Goal: Task Accomplishment & Management: Complete application form

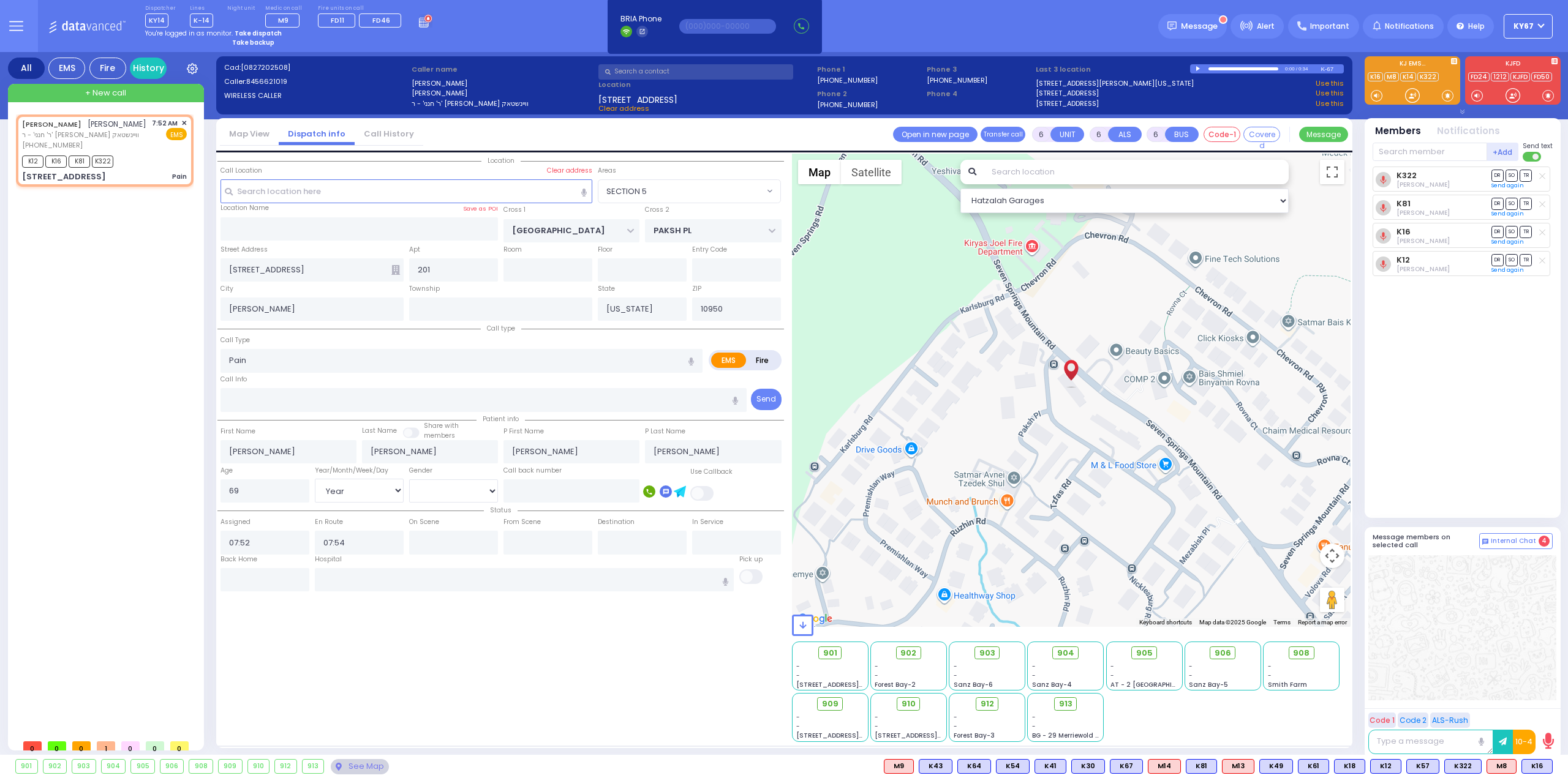
select select "SECTION 5"
select select "Year"
select select "[DEMOGRAPHIC_DATA]"
click at [28, 28] on button at bounding box center [16, 26] width 44 height 52
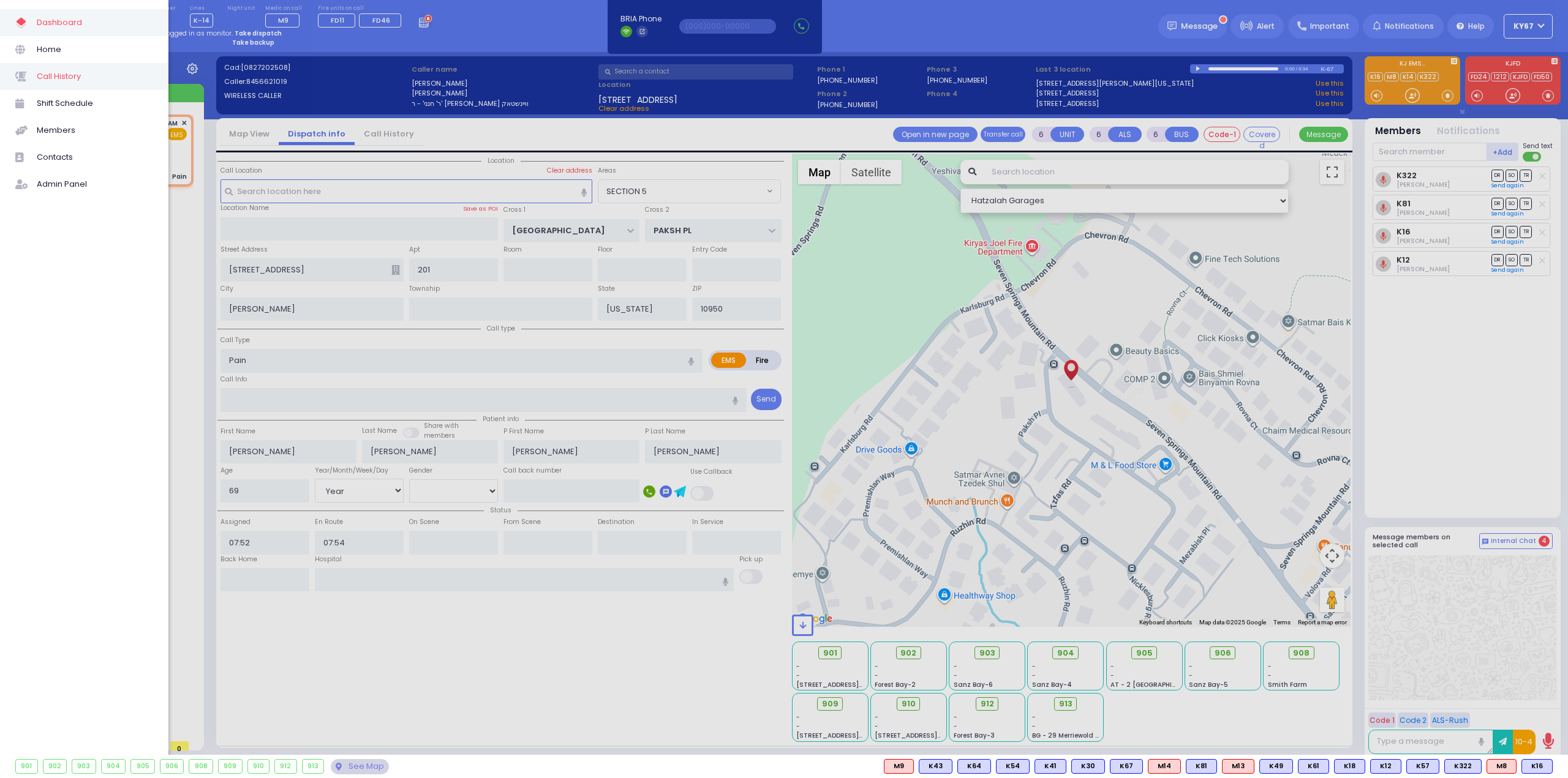
click at [55, 85] on link "Call History" at bounding box center [84, 76] width 168 height 27
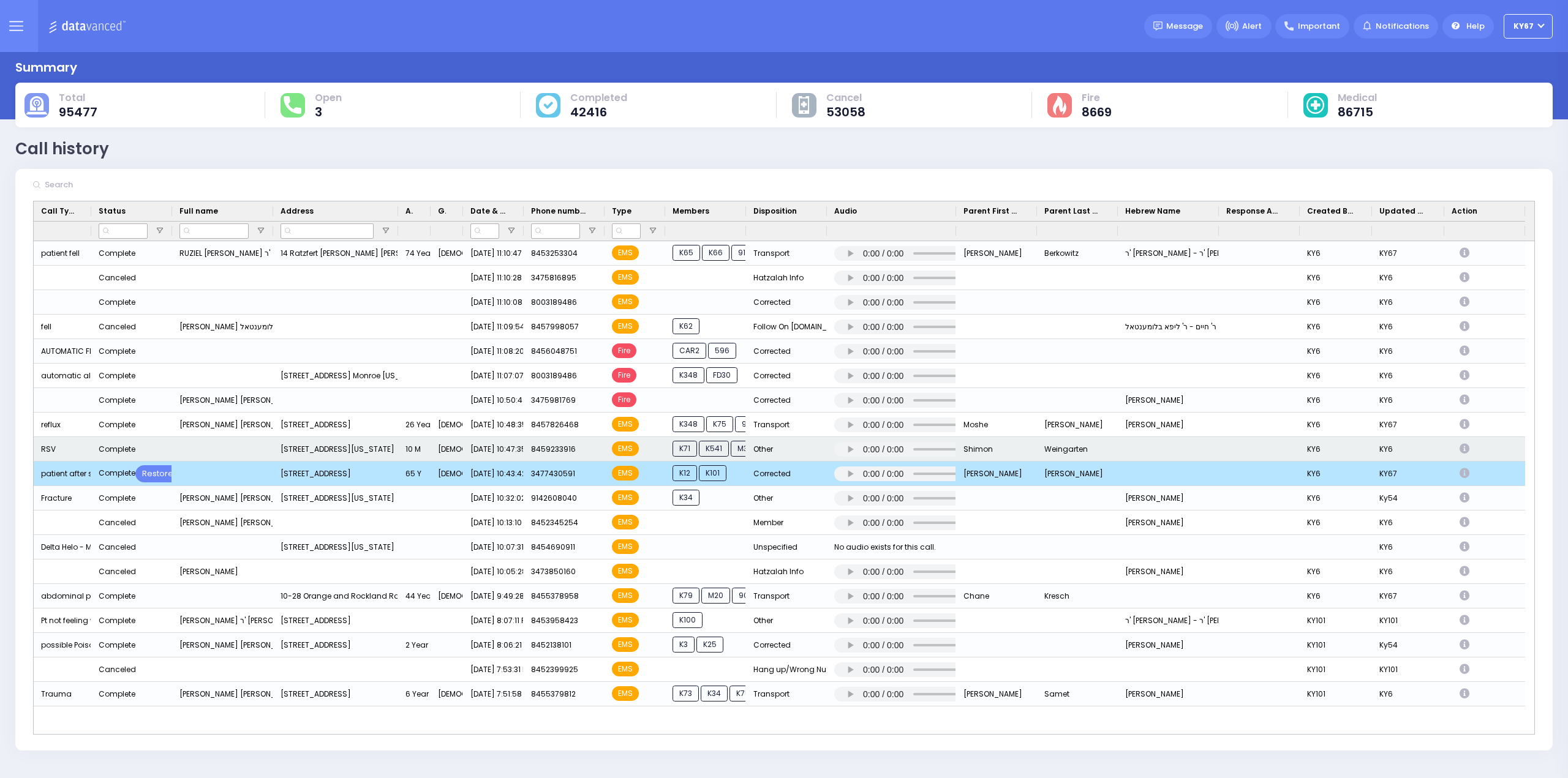
scroll to position [306, 0]
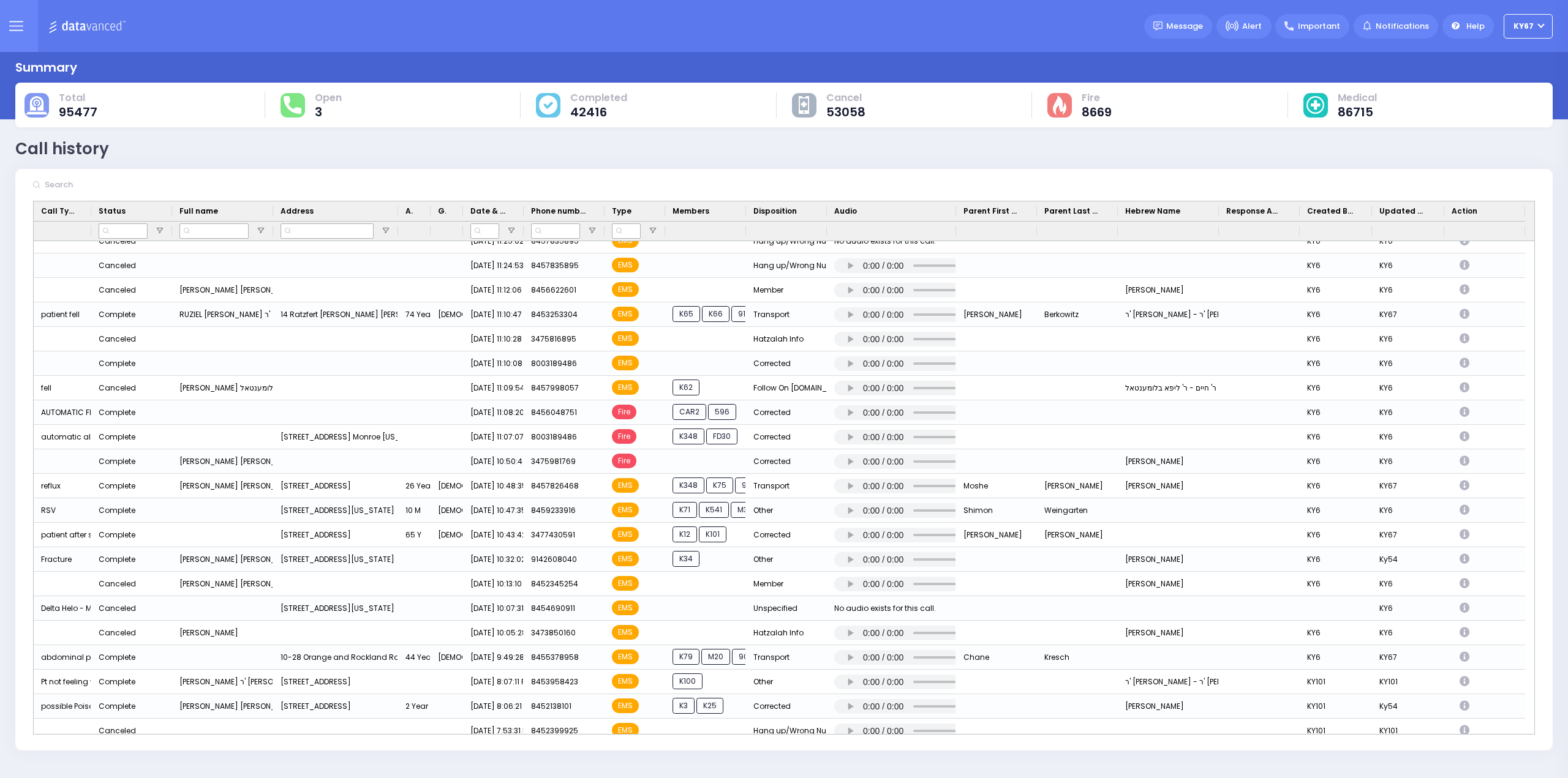
click at [16, 25] on icon at bounding box center [16, 26] width 14 height 14
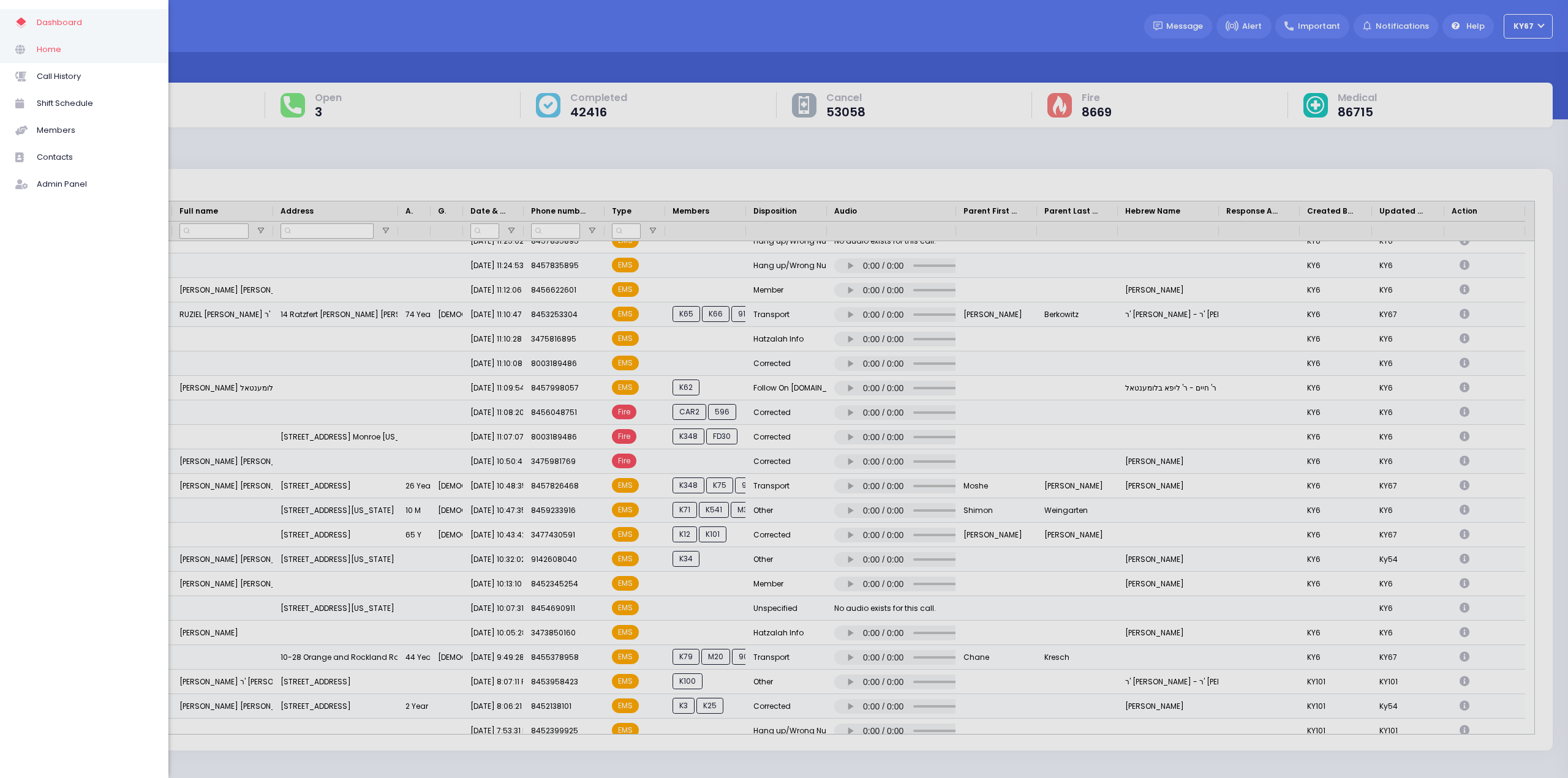
click at [56, 51] on span "Home" at bounding box center [95, 49] width 116 height 16
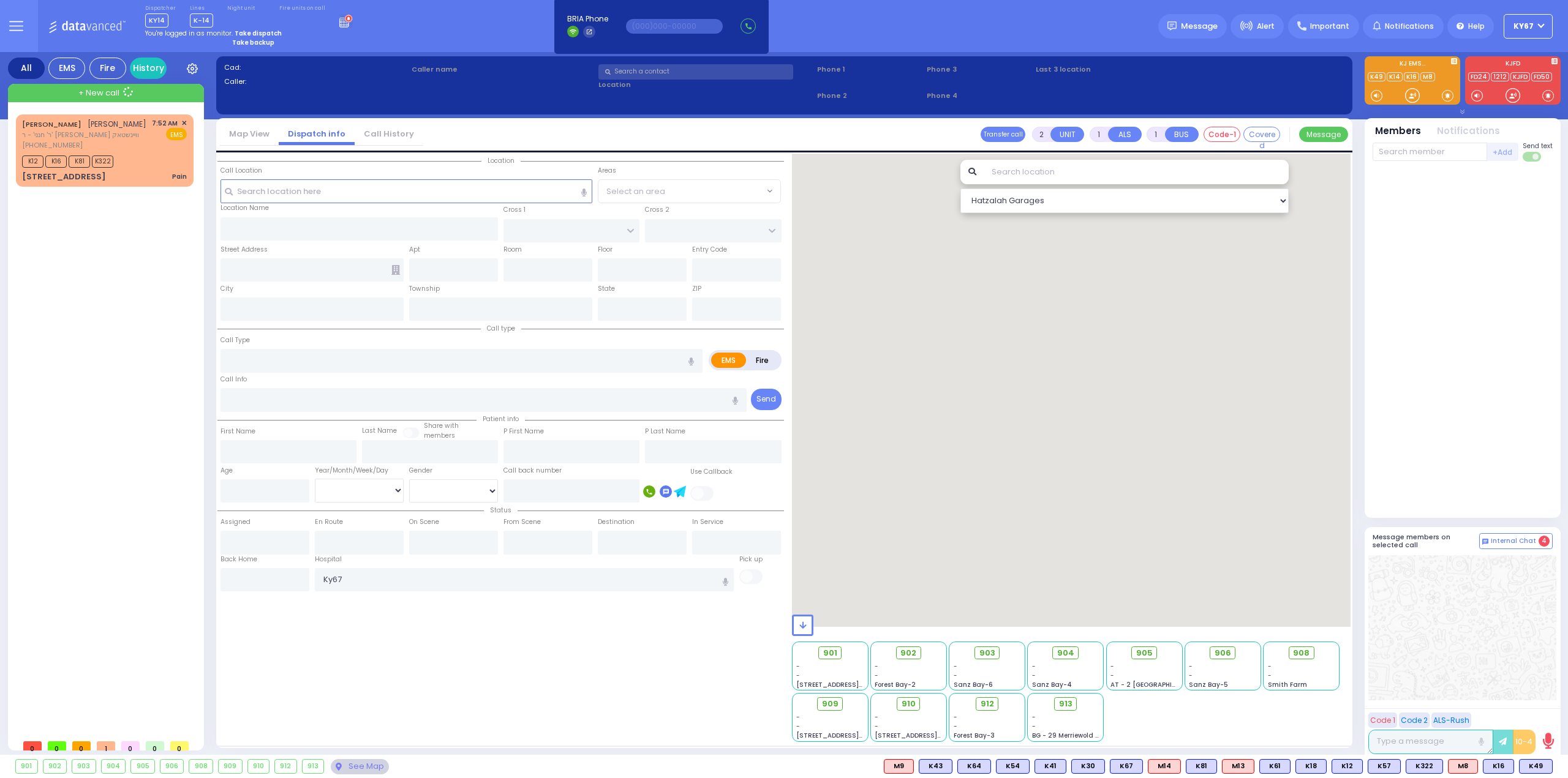
select select
radio input "true"
select select
type input "08:31"
select select "Hatzalah Garages"
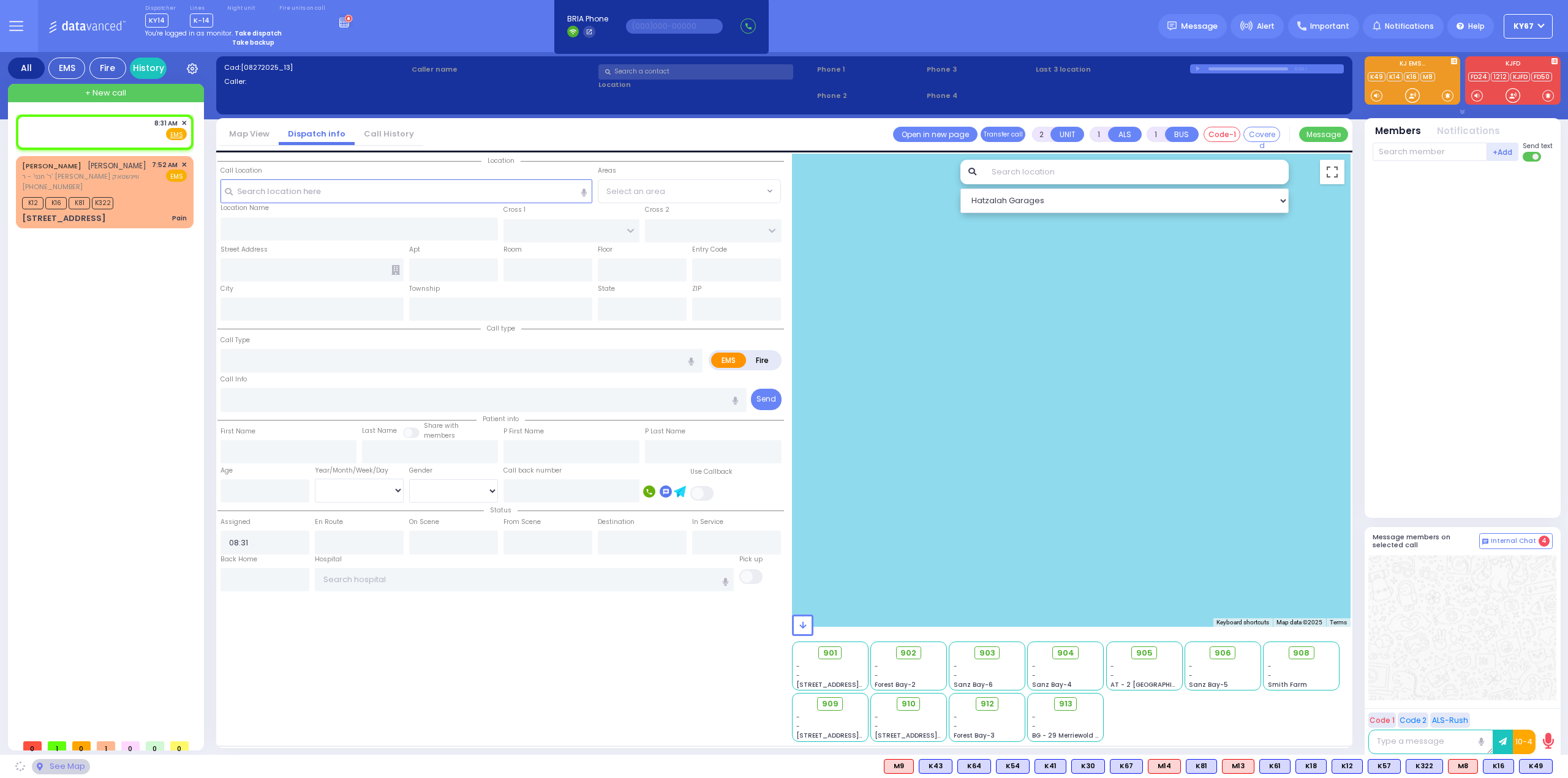
select select
radio input "true"
select select
select select "Hatzalah Garages"
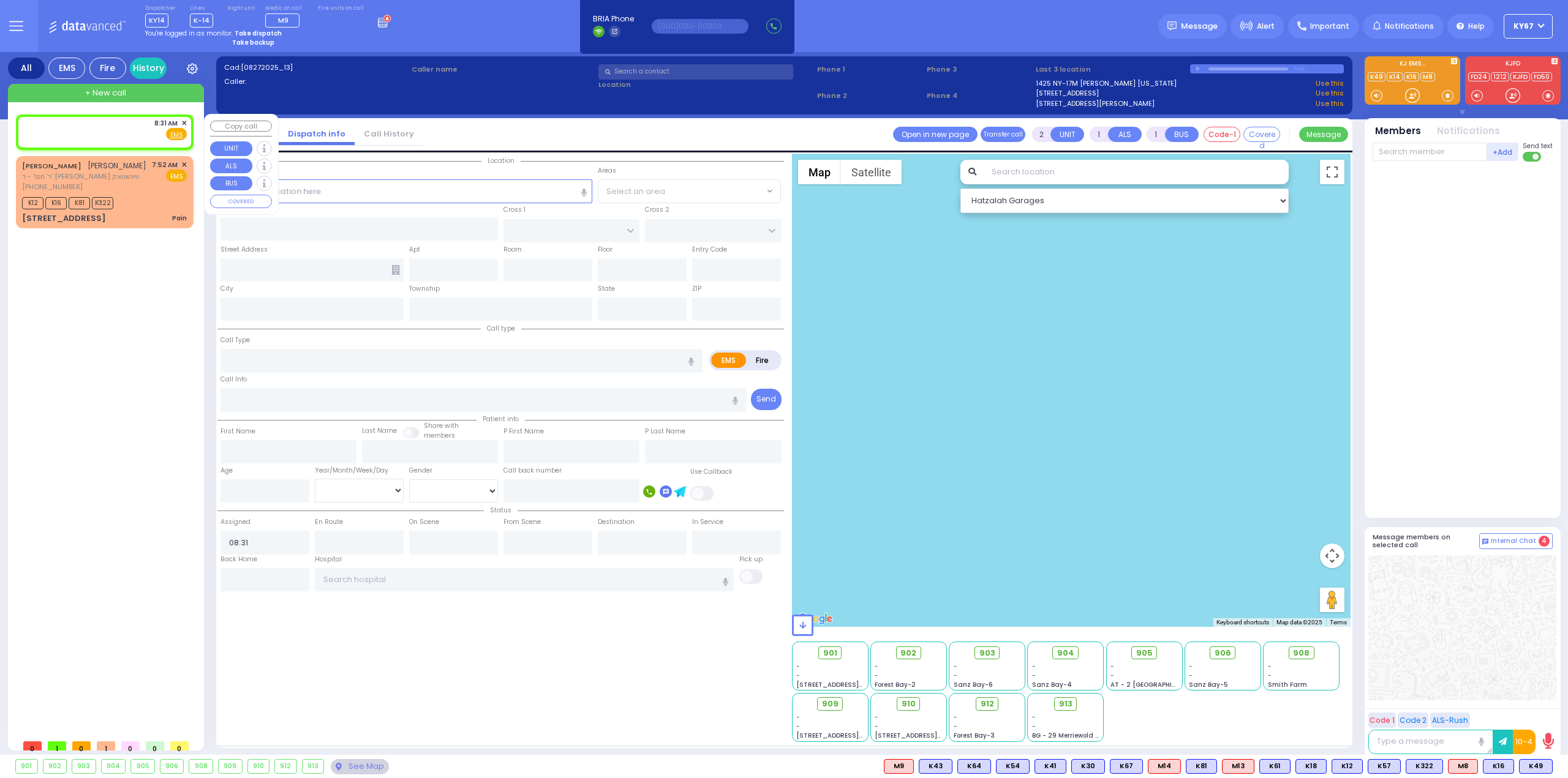
click at [120, 128] on div "8:31 AM ✕ Fire EMS" at bounding box center [104, 129] width 165 height 23
select select
radio input "true"
select select
select select "Hatzalah Garages"
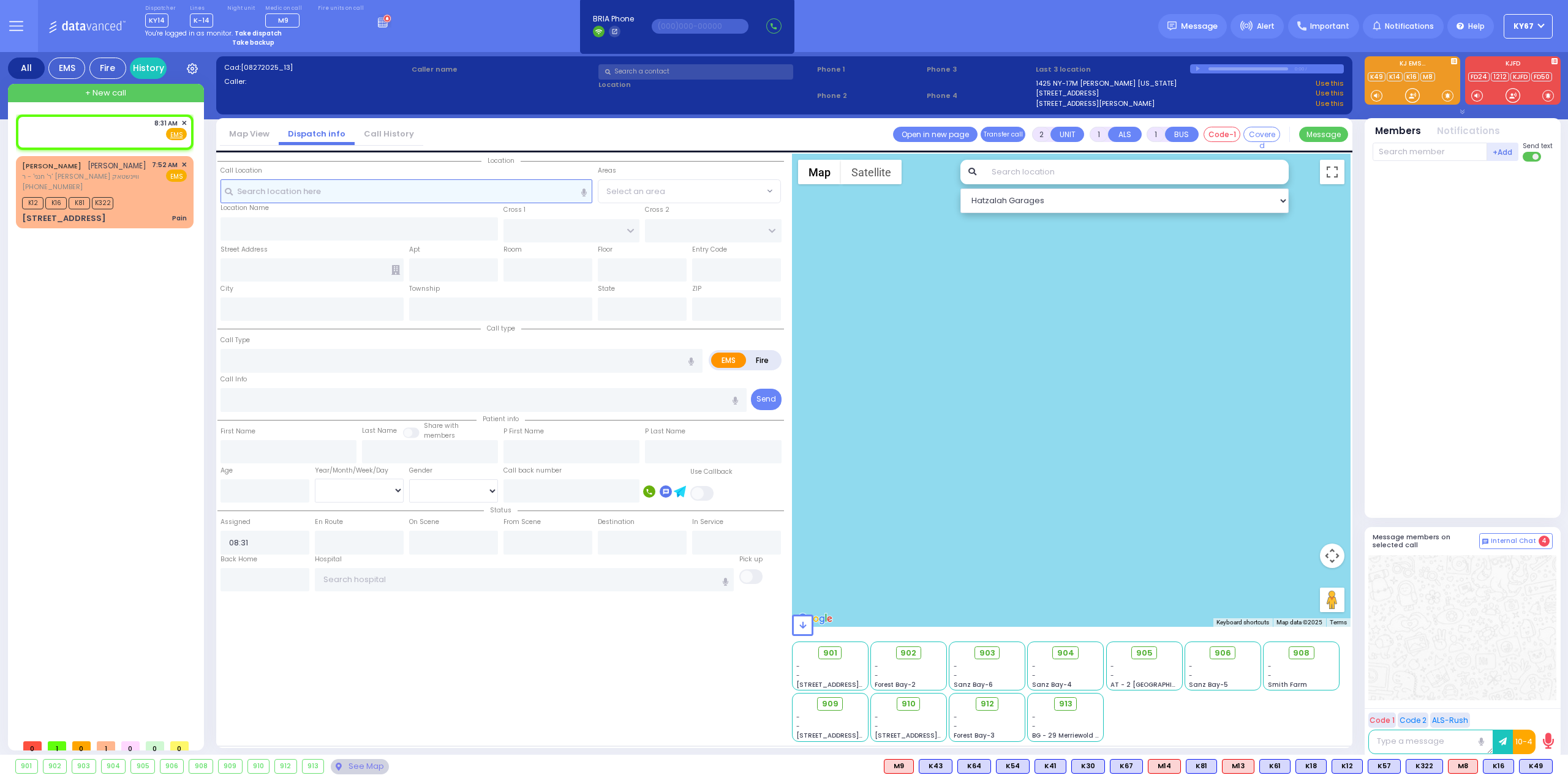
click at [270, 188] on input "text" at bounding box center [406, 191] width 372 height 23
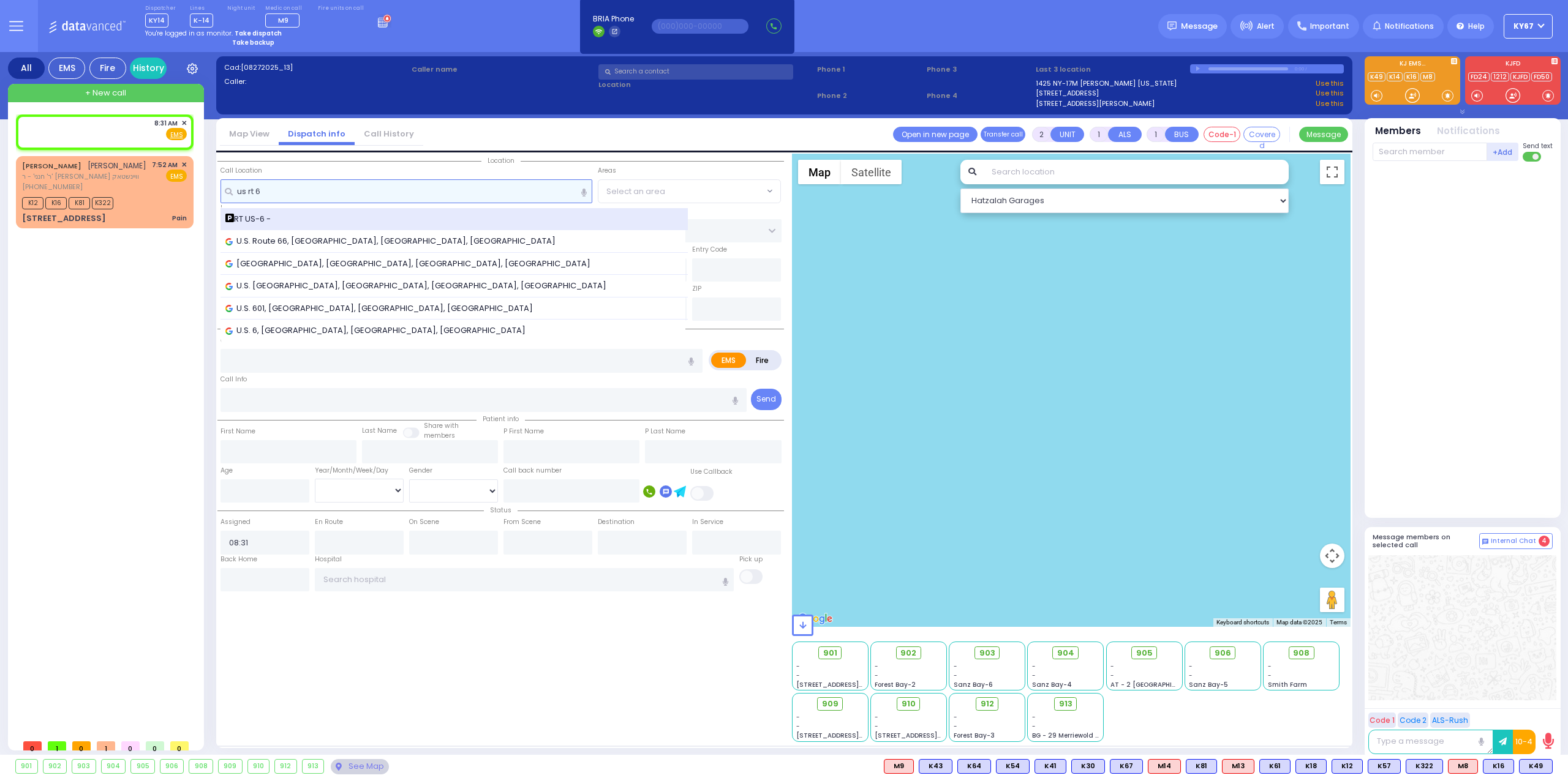
type input "us rt 6"
click at [253, 218] on span "RT US-6 -" at bounding box center [249, 219] width 49 height 13
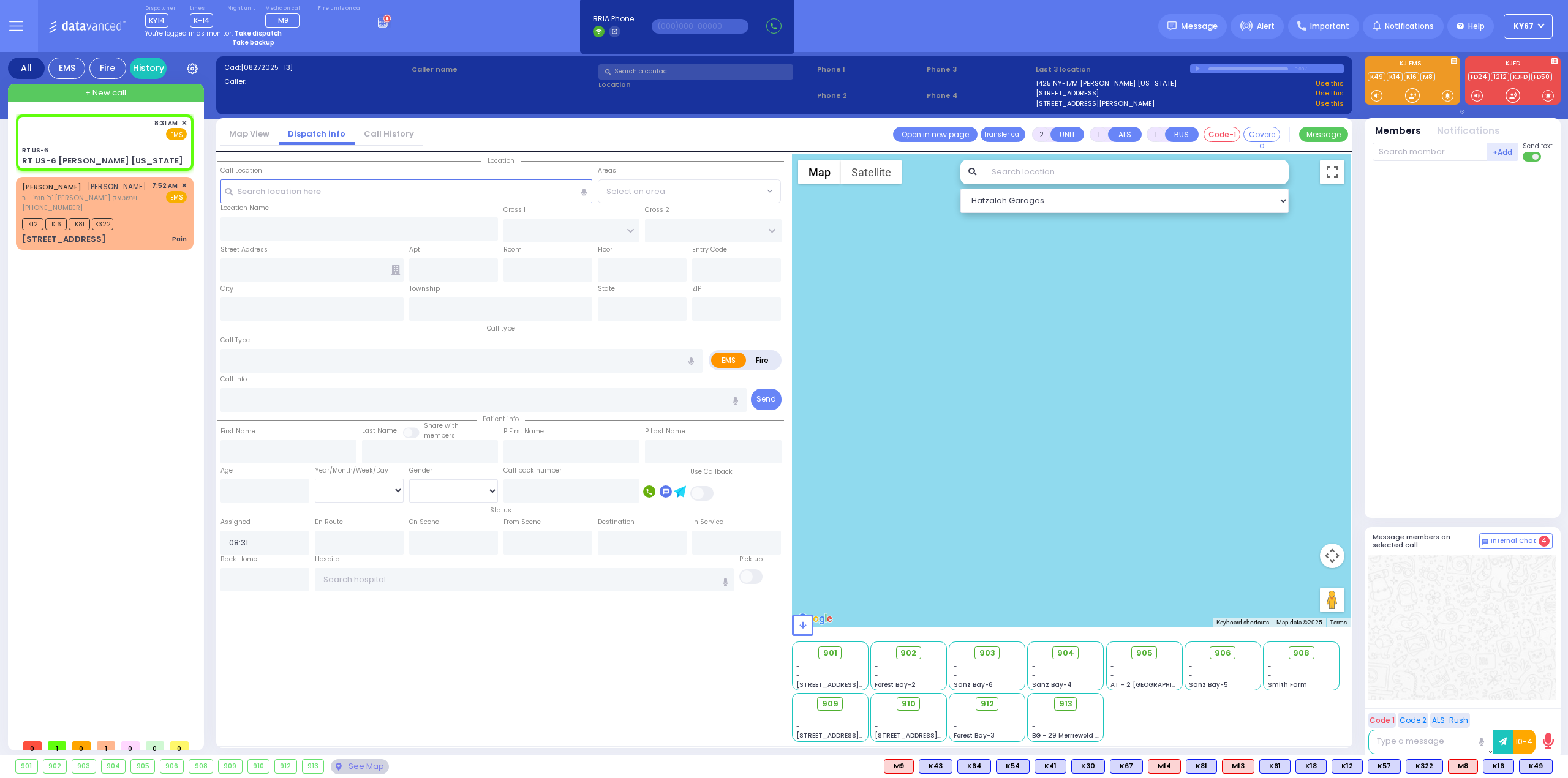
select select
radio input "true"
select select
select select "Hatzalah Garages"
type input "RT US-6"
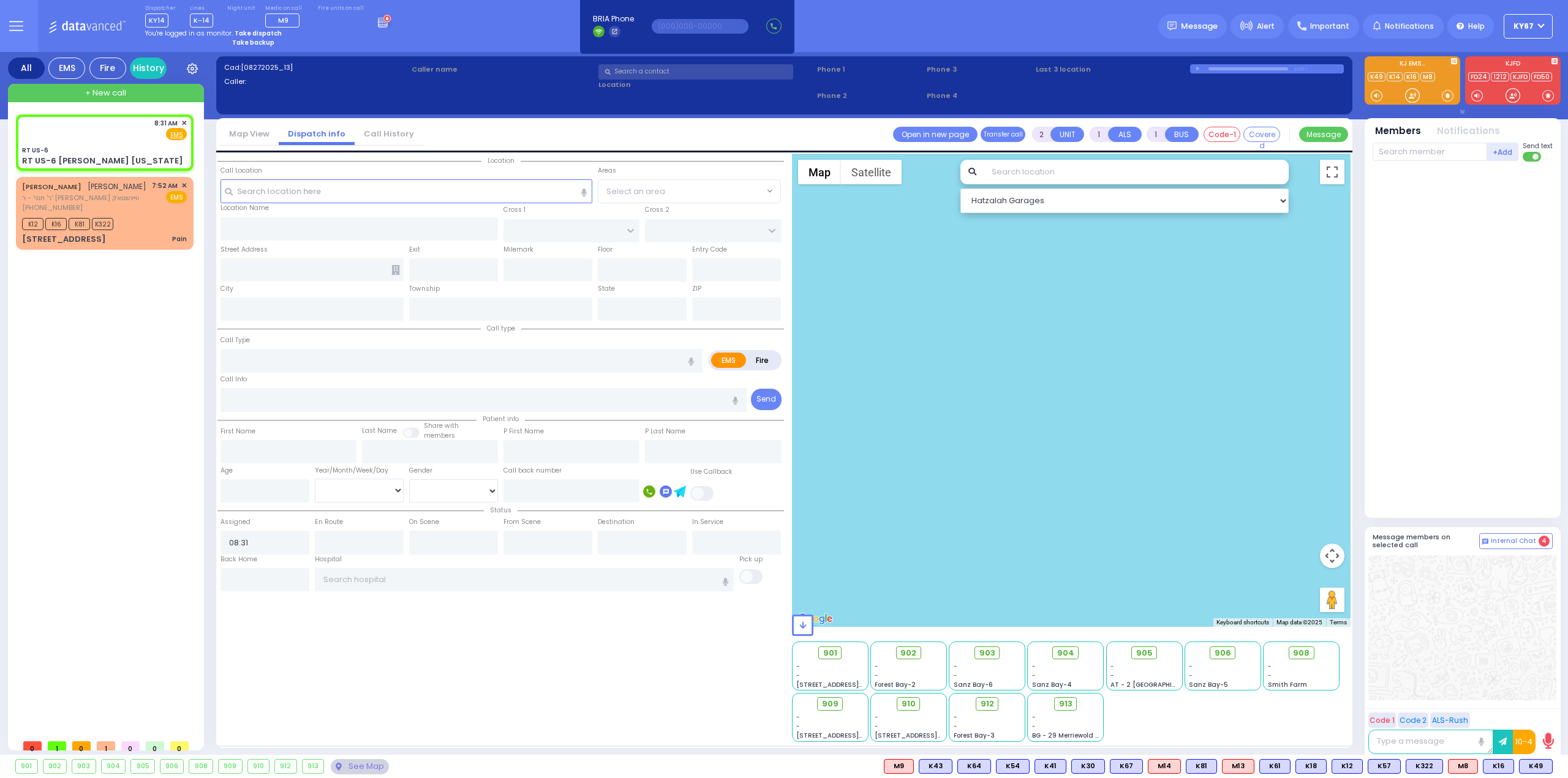
type input "ROUTE 6"
type input "RT US-6 [PERSON_NAME] [US_STATE]"
type input "[PERSON_NAME]"
type input "[US_STATE]"
type input "10926"
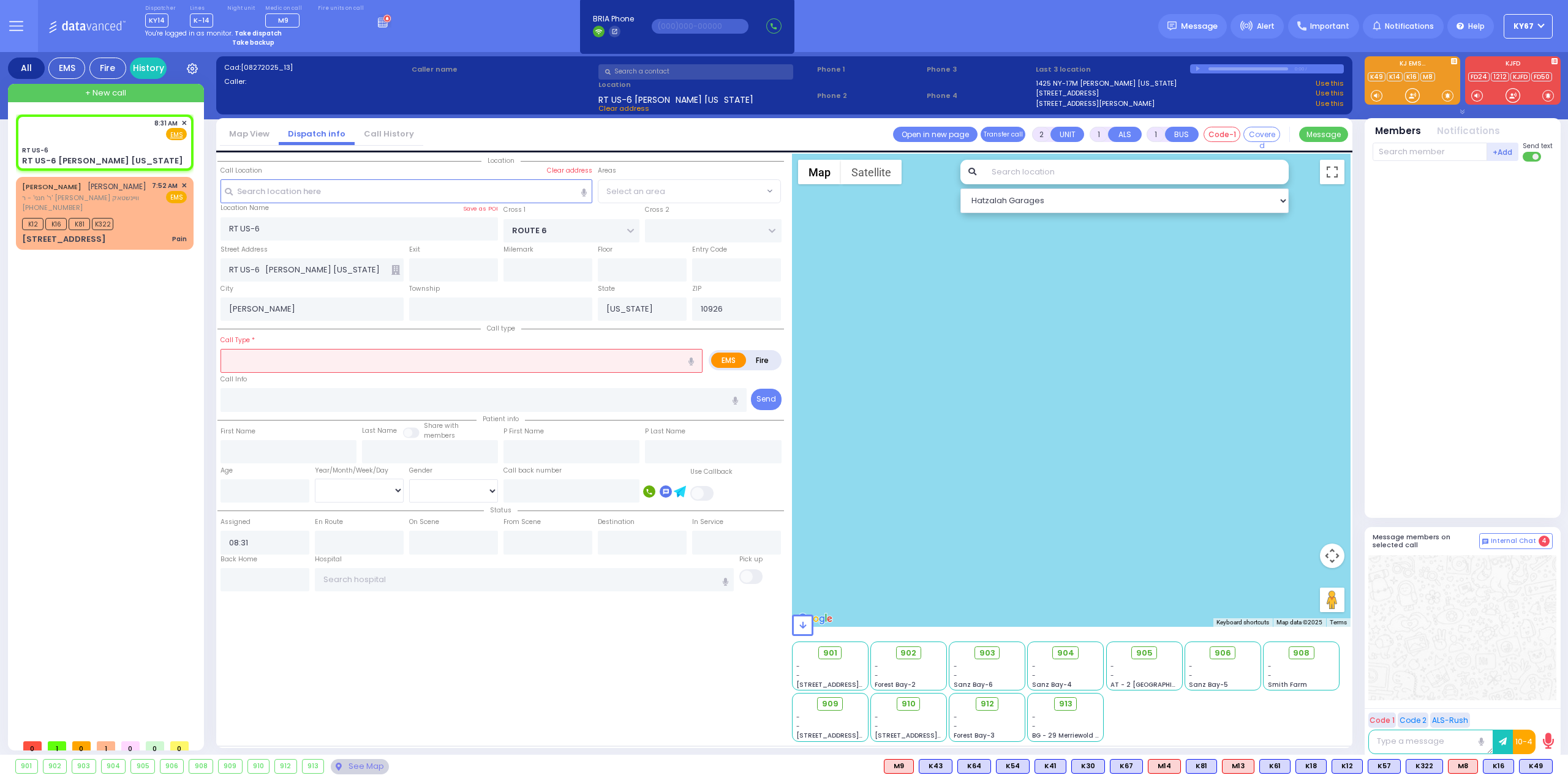
select select "MONROE"
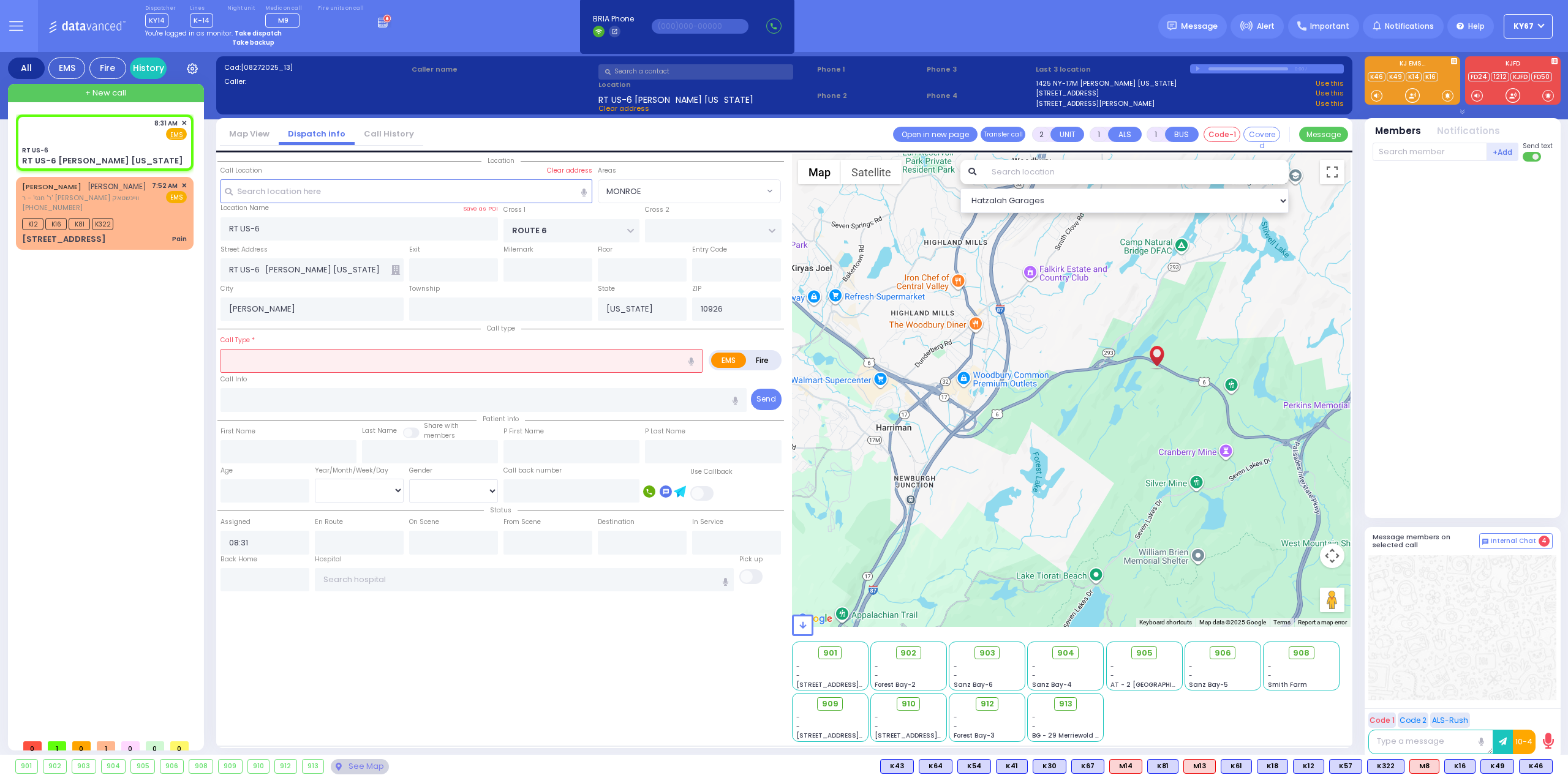
click at [389, 362] on input "text" at bounding box center [461, 361] width 482 height 23
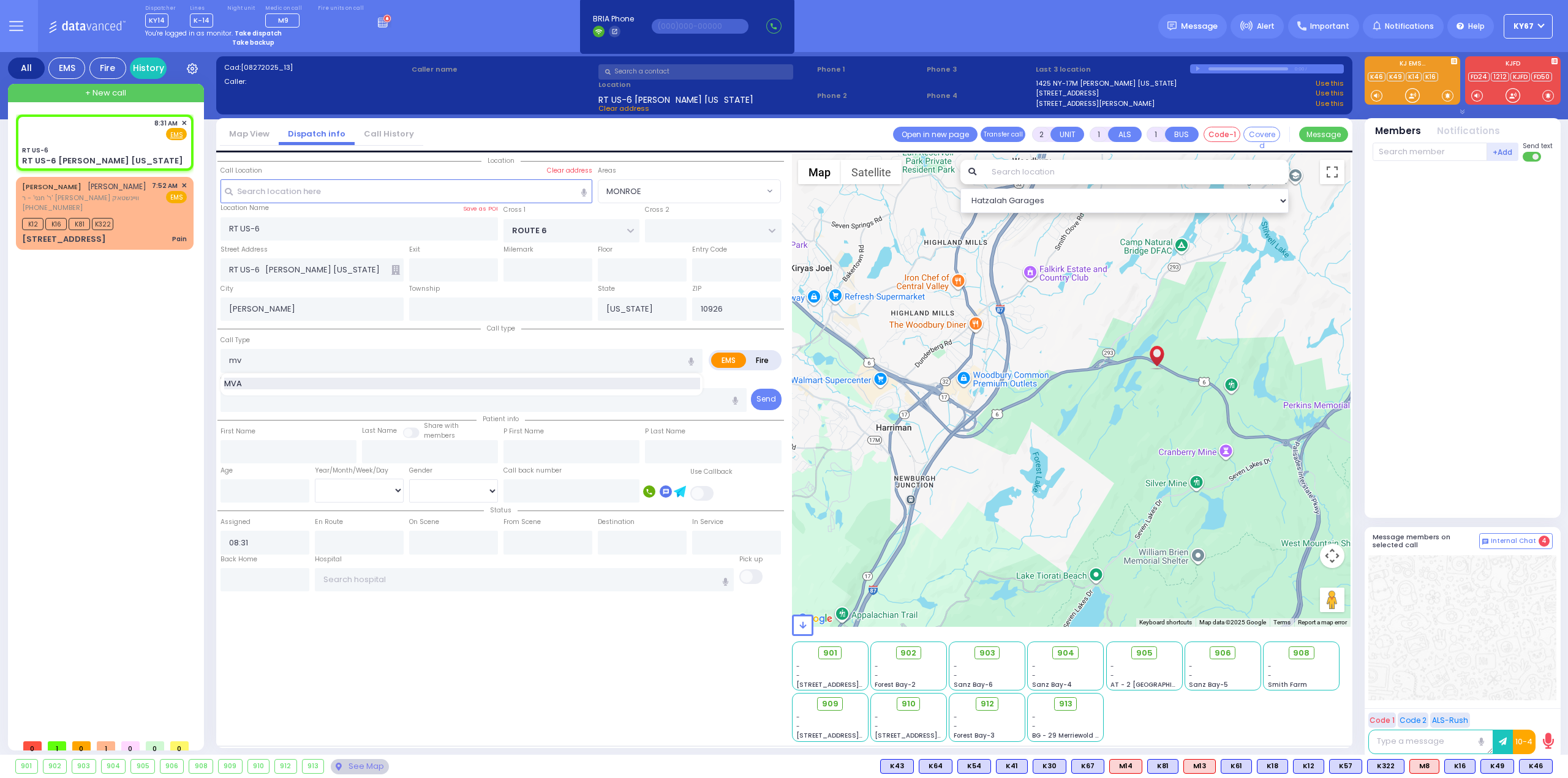
click at [620, 385] on div "MVA" at bounding box center [462, 384] width 476 height 13
type input "MVA"
type input "4"
select select
radio input "true"
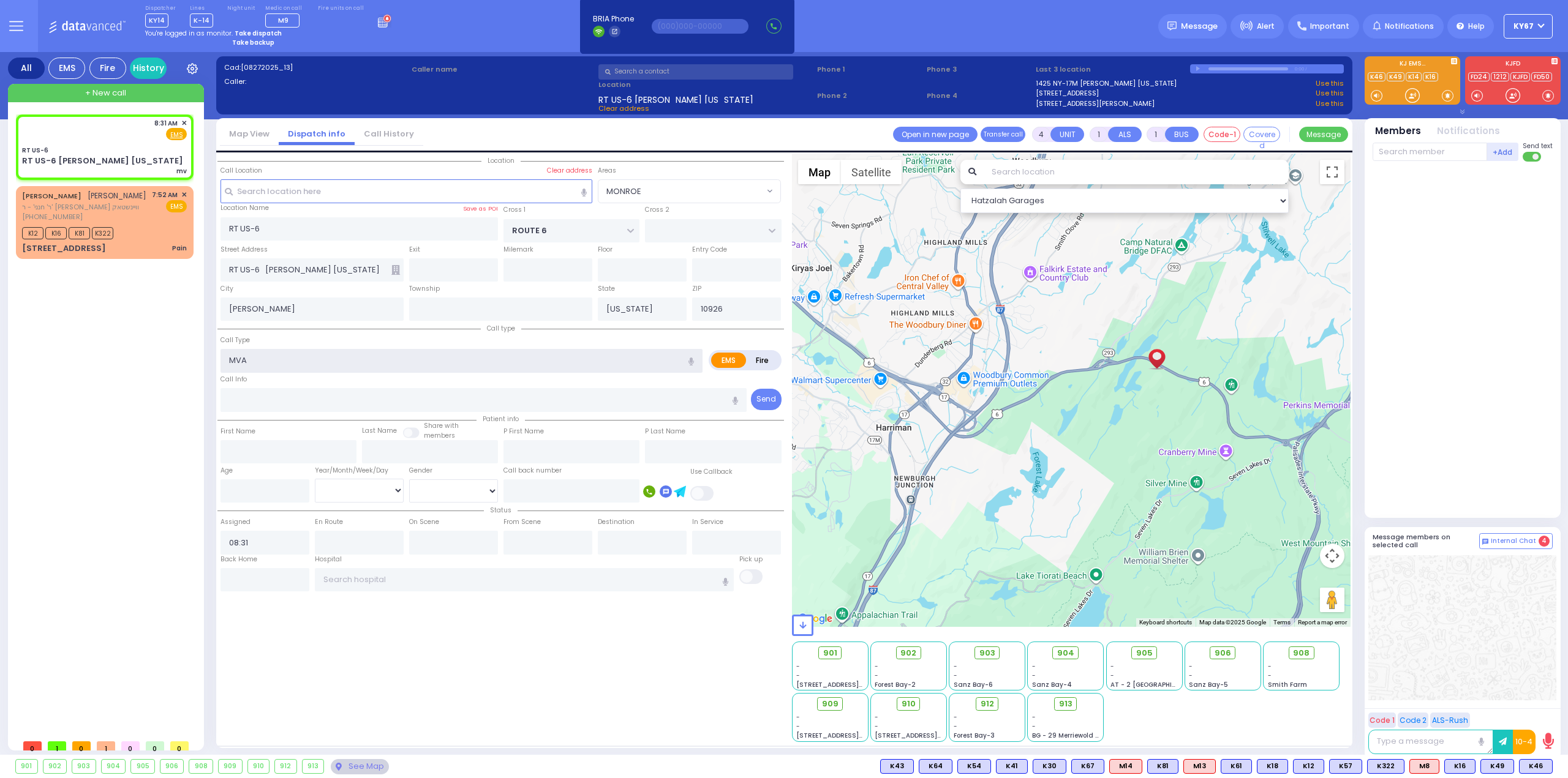
select select
select select "Hatzalah Garages"
select select "MONROE"
click at [1422, 150] on input "text" at bounding box center [1429, 152] width 115 height 18
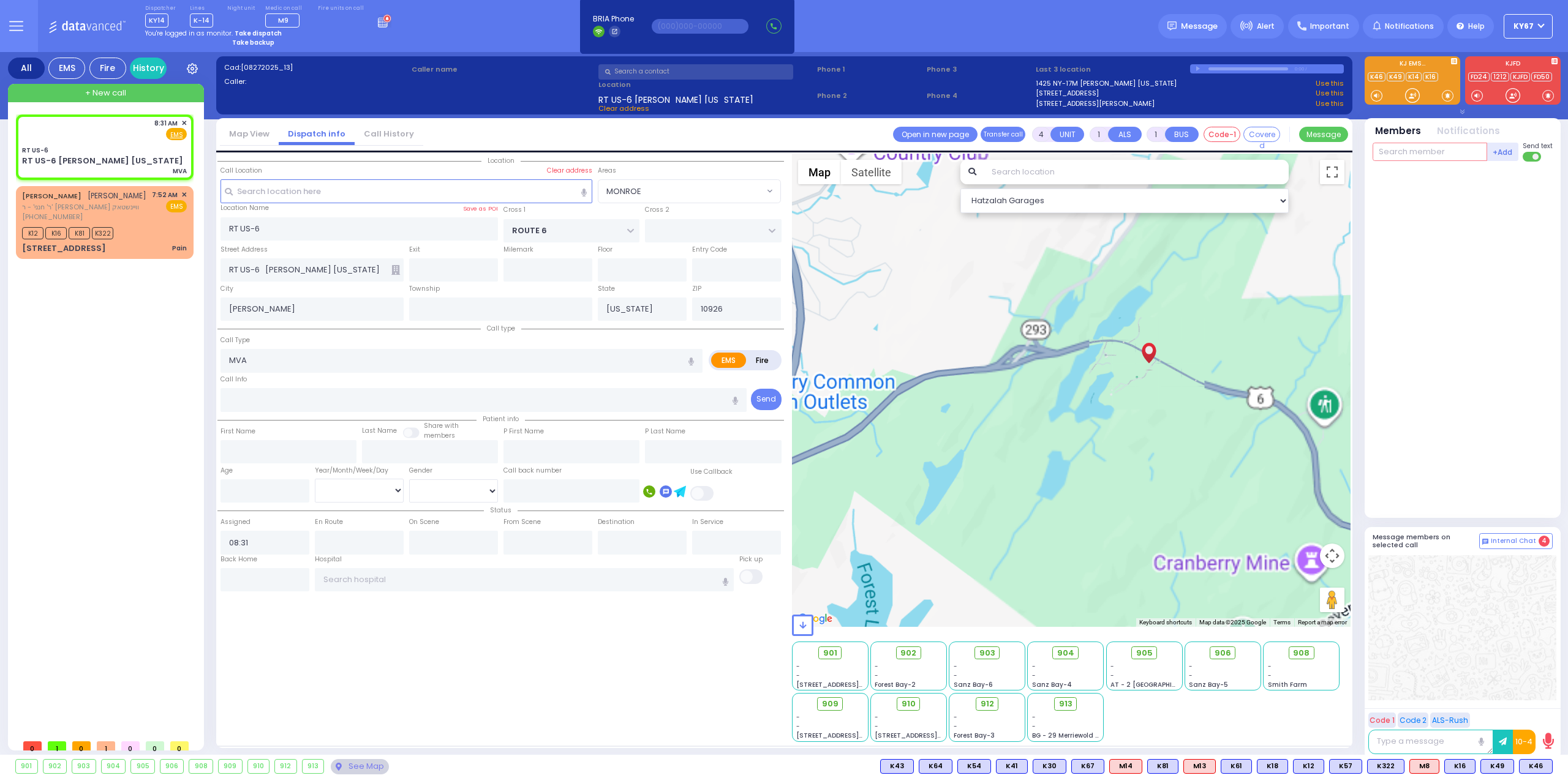
select select
radio input "true"
select select
select select "Hatzalah Garages"
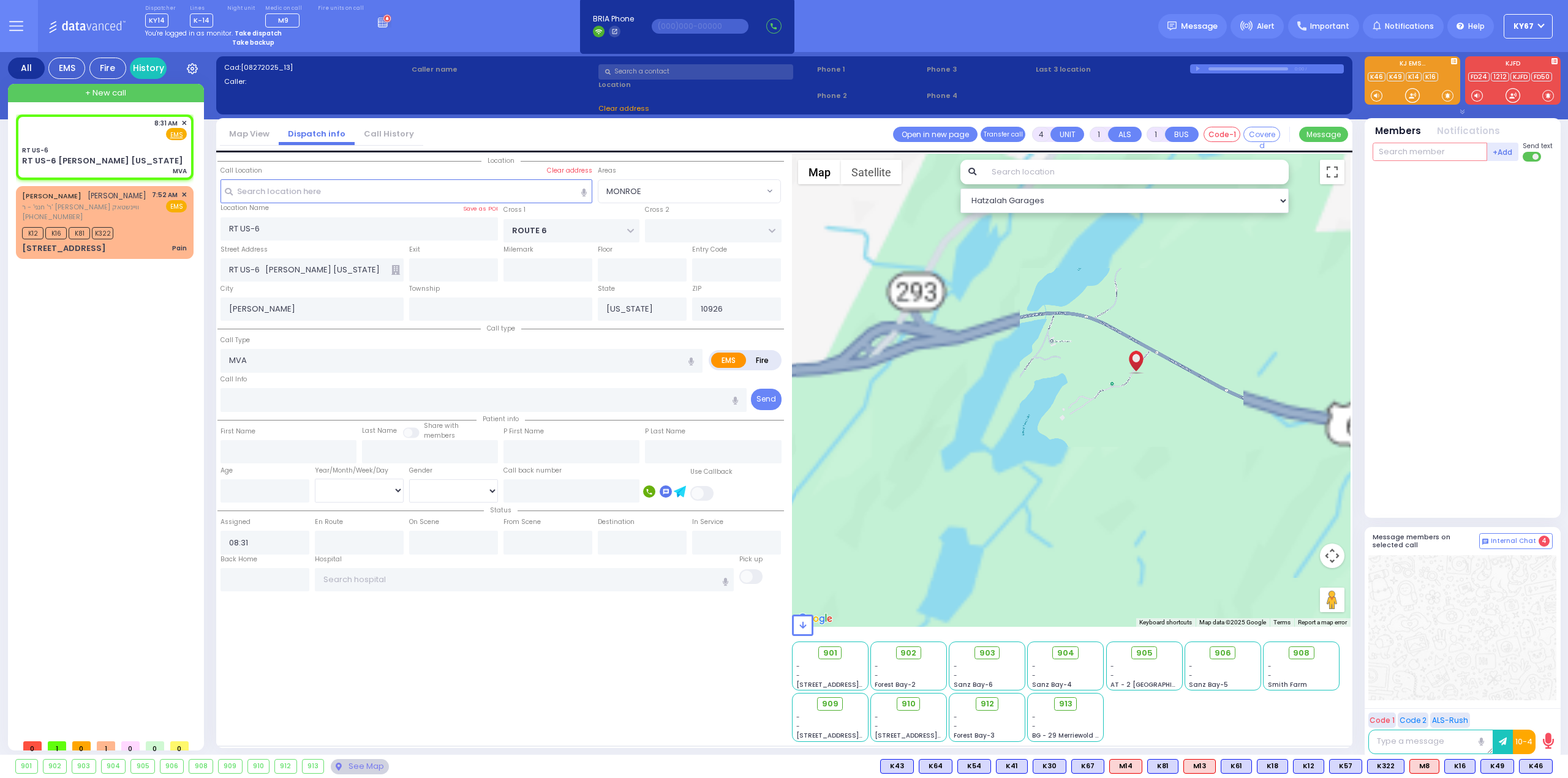
type input "1"
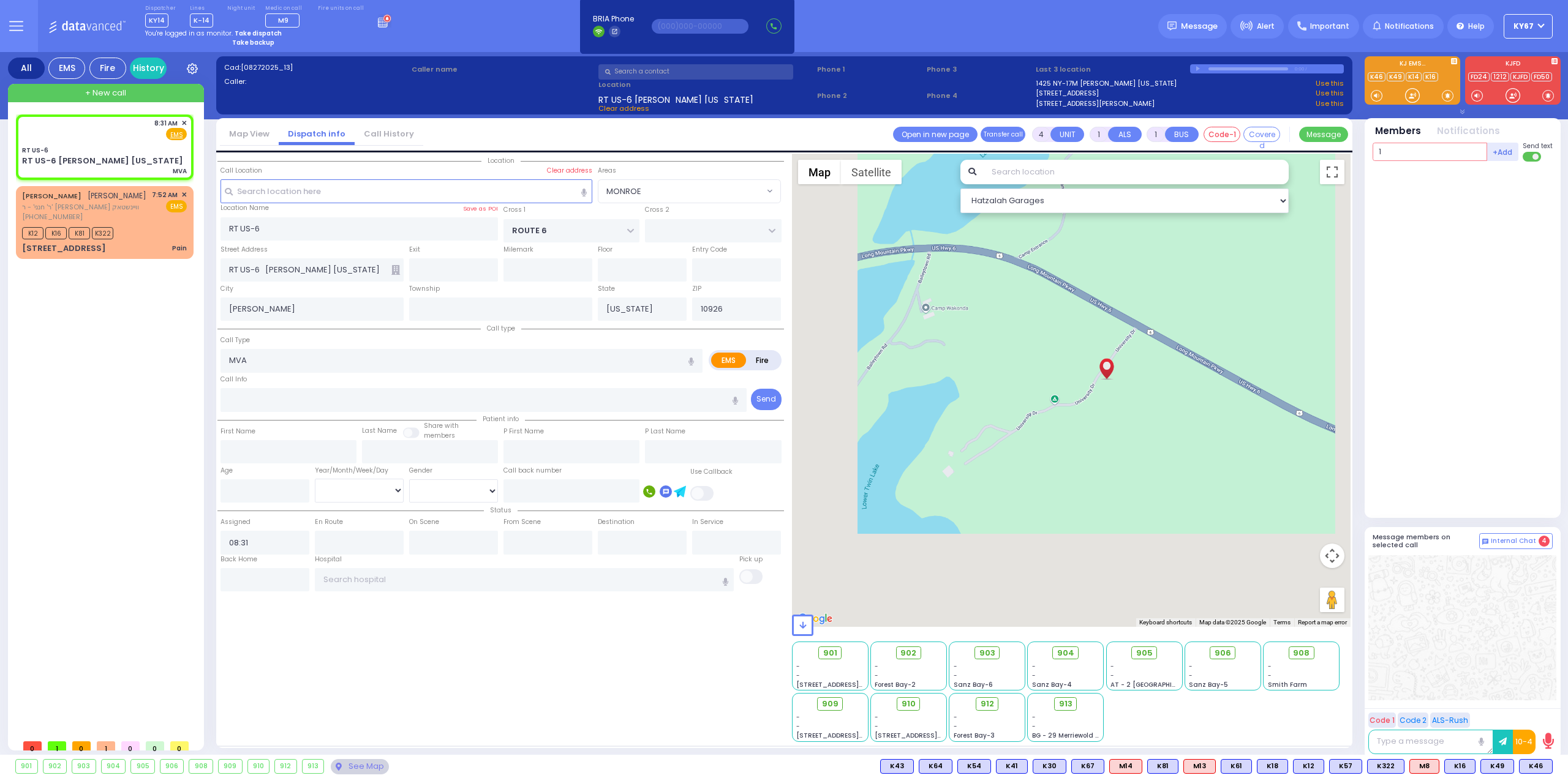
select select "MONROE"
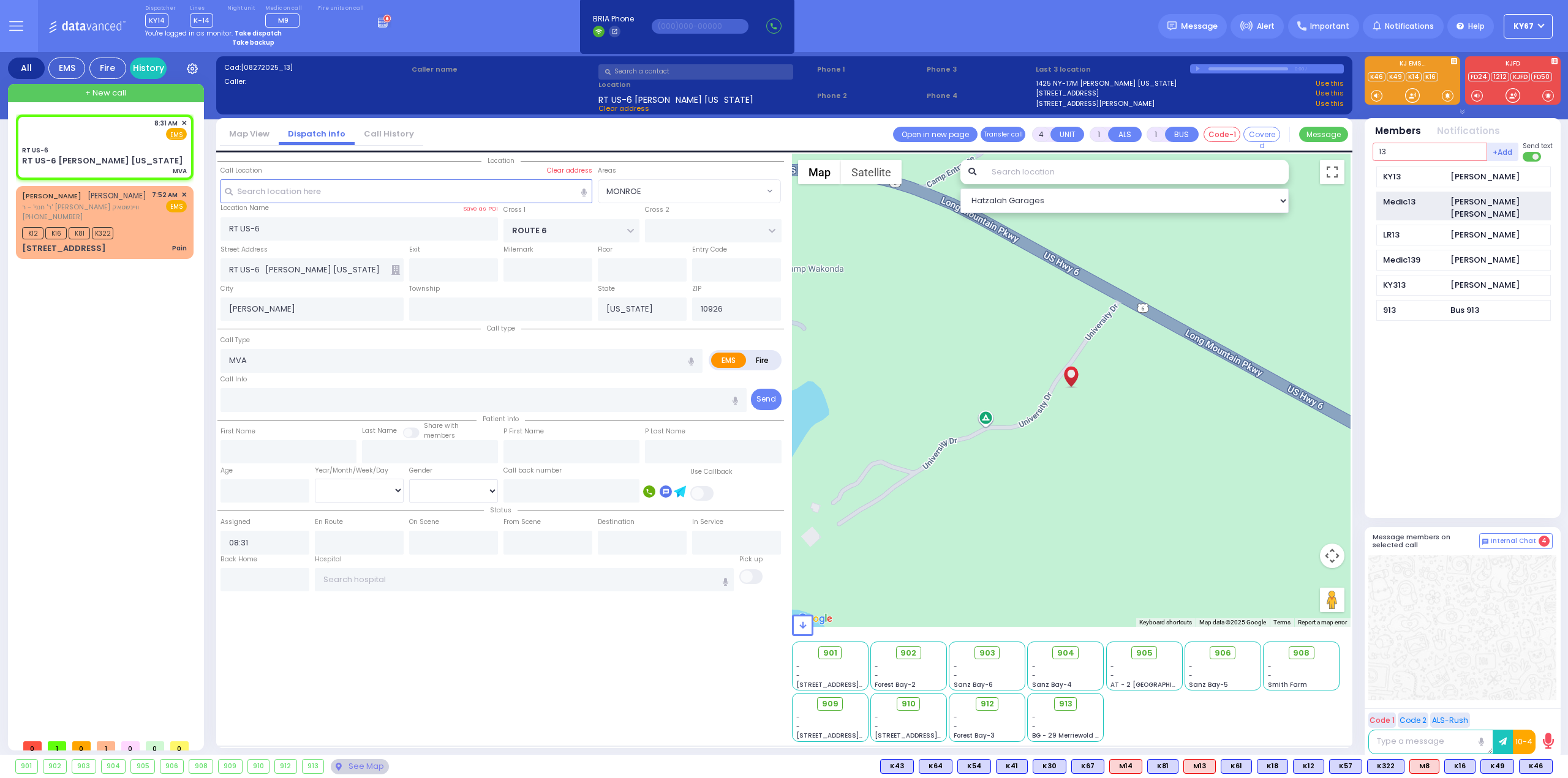
type input "13"
click at [1442, 201] on div "Medic13" at bounding box center [1413, 202] width 61 height 13
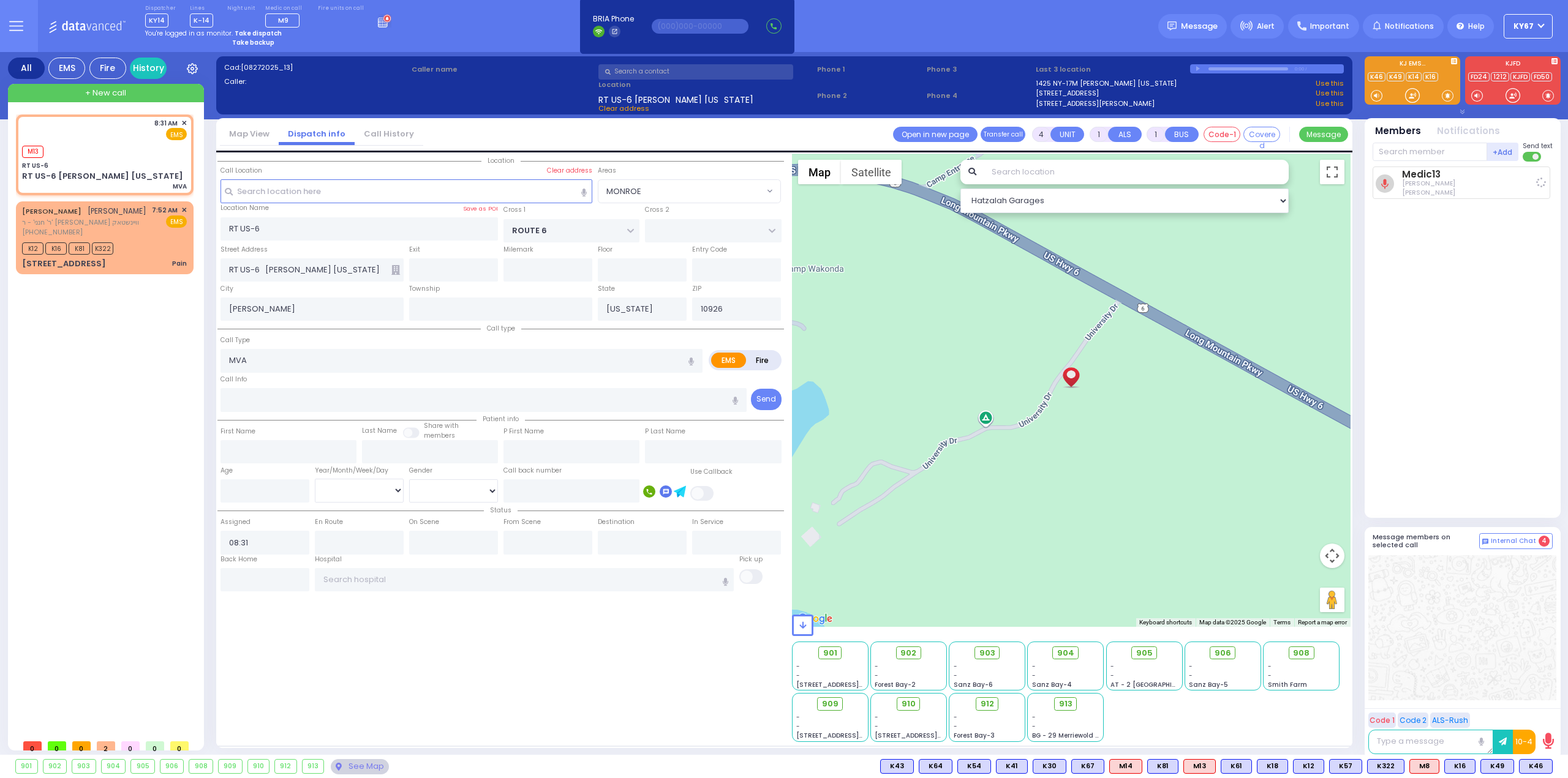
select select
radio input "true"
select select
type input "08:32"
select select "Hatzalah Garages"
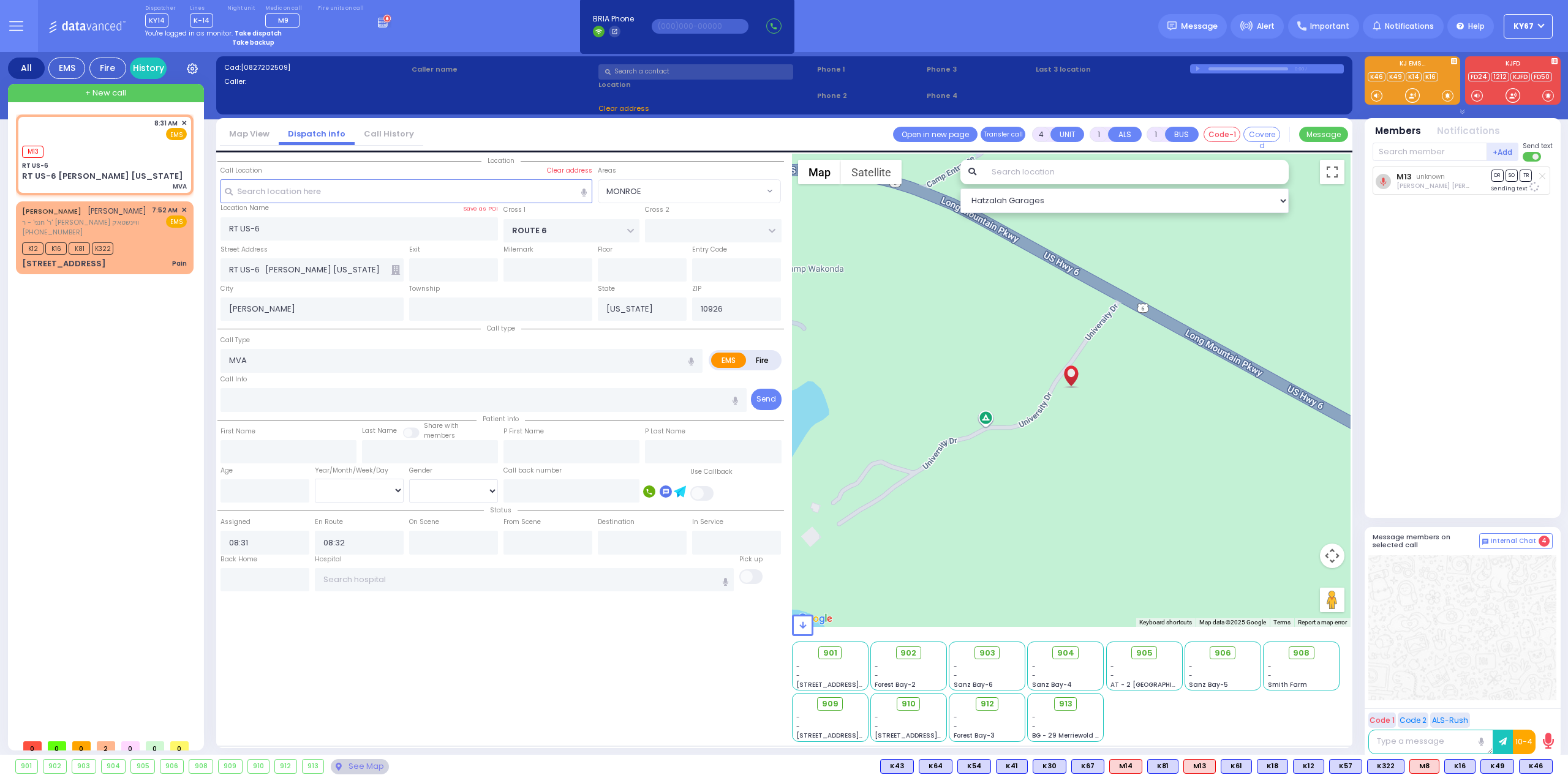
select select "MONROE"
click at [1399, 144] on input "text" at bounding box center [1429, 152] width 115 height 18
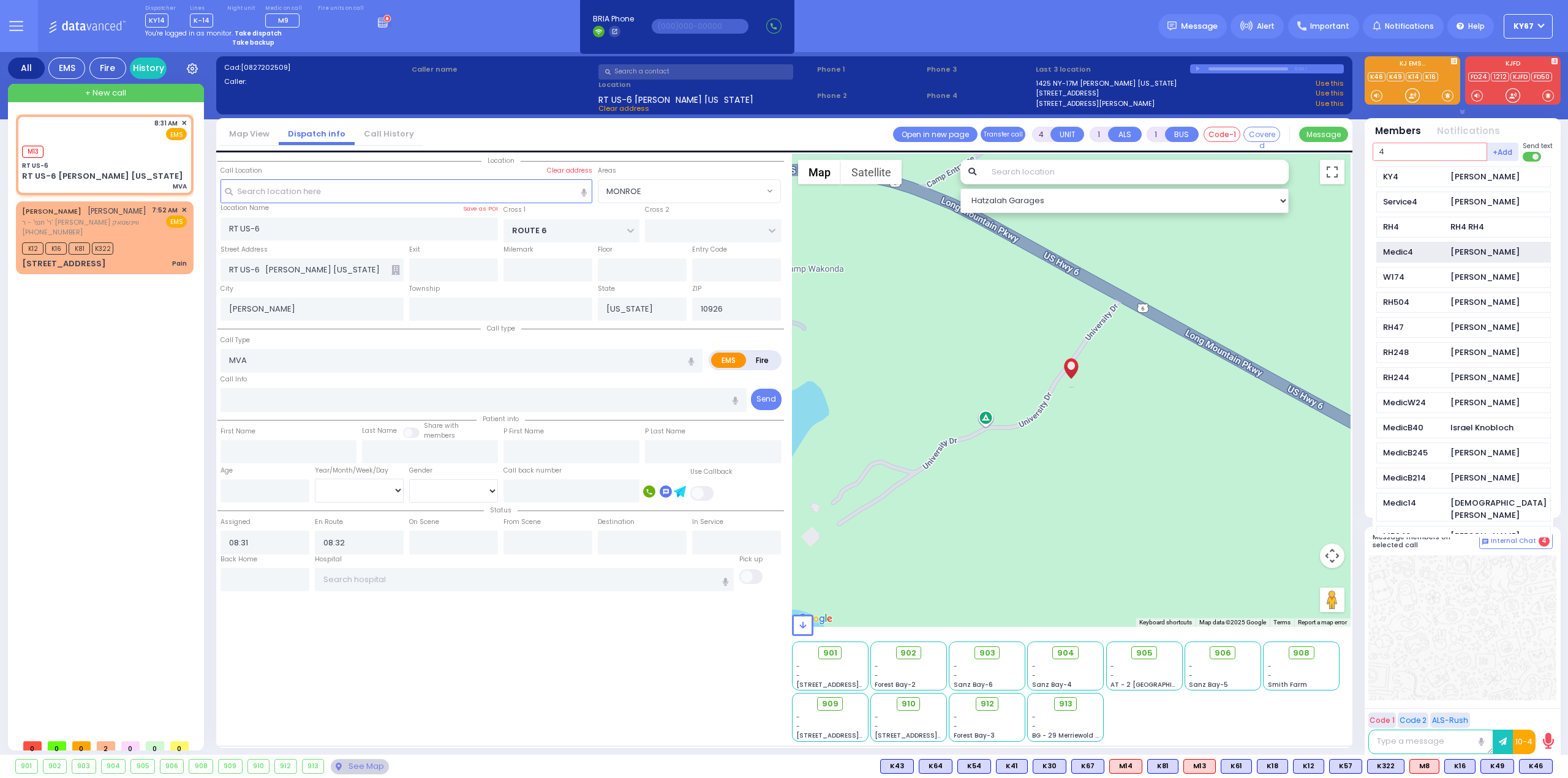
type input "4"
click at [1442, 256] on div "Medic4" at bounding box center [1413, 252] width 61 height 13
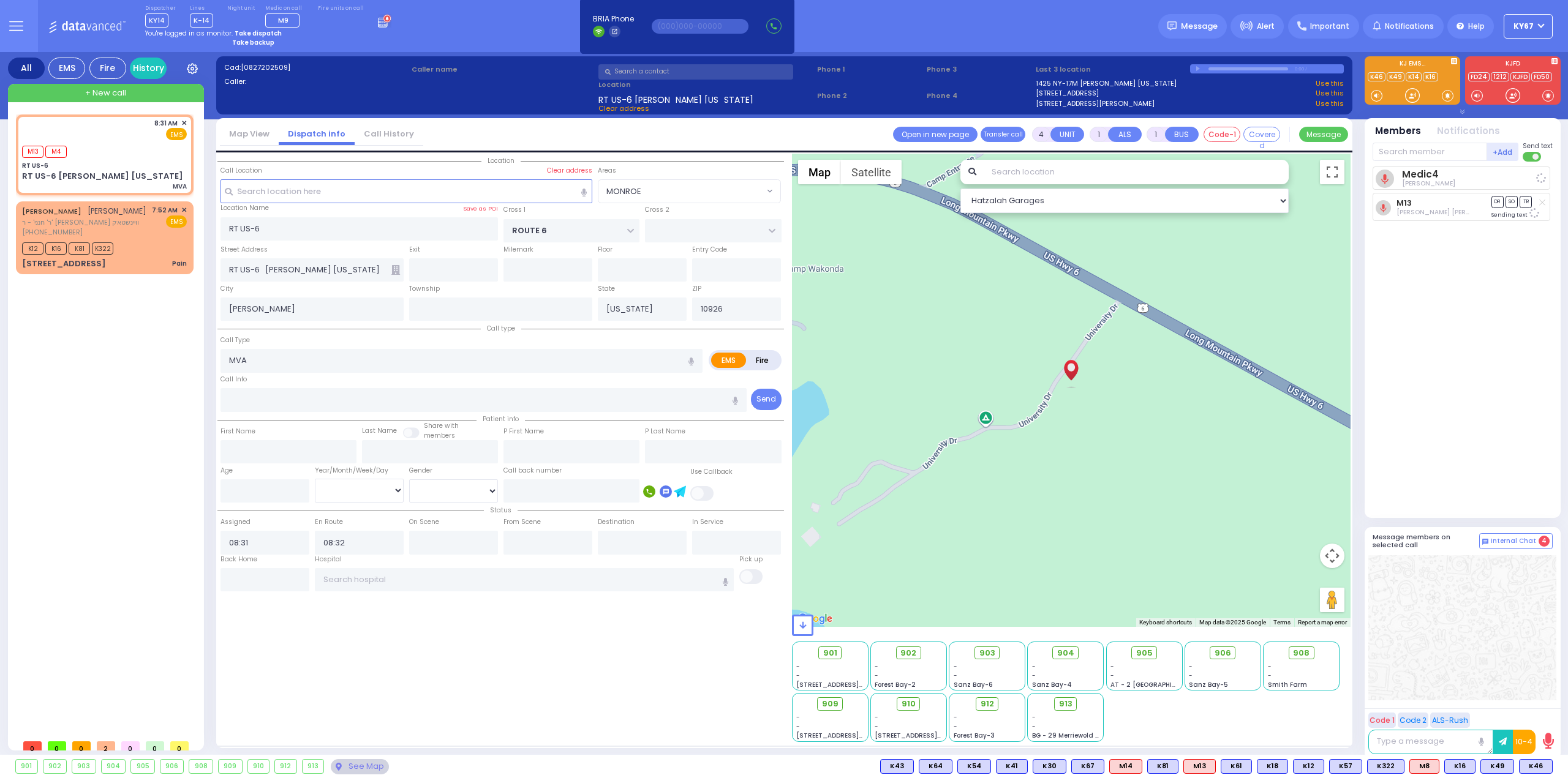
select select
radio input "true"
select select
select select "Hatzalah Garages"
select select "MONROE"
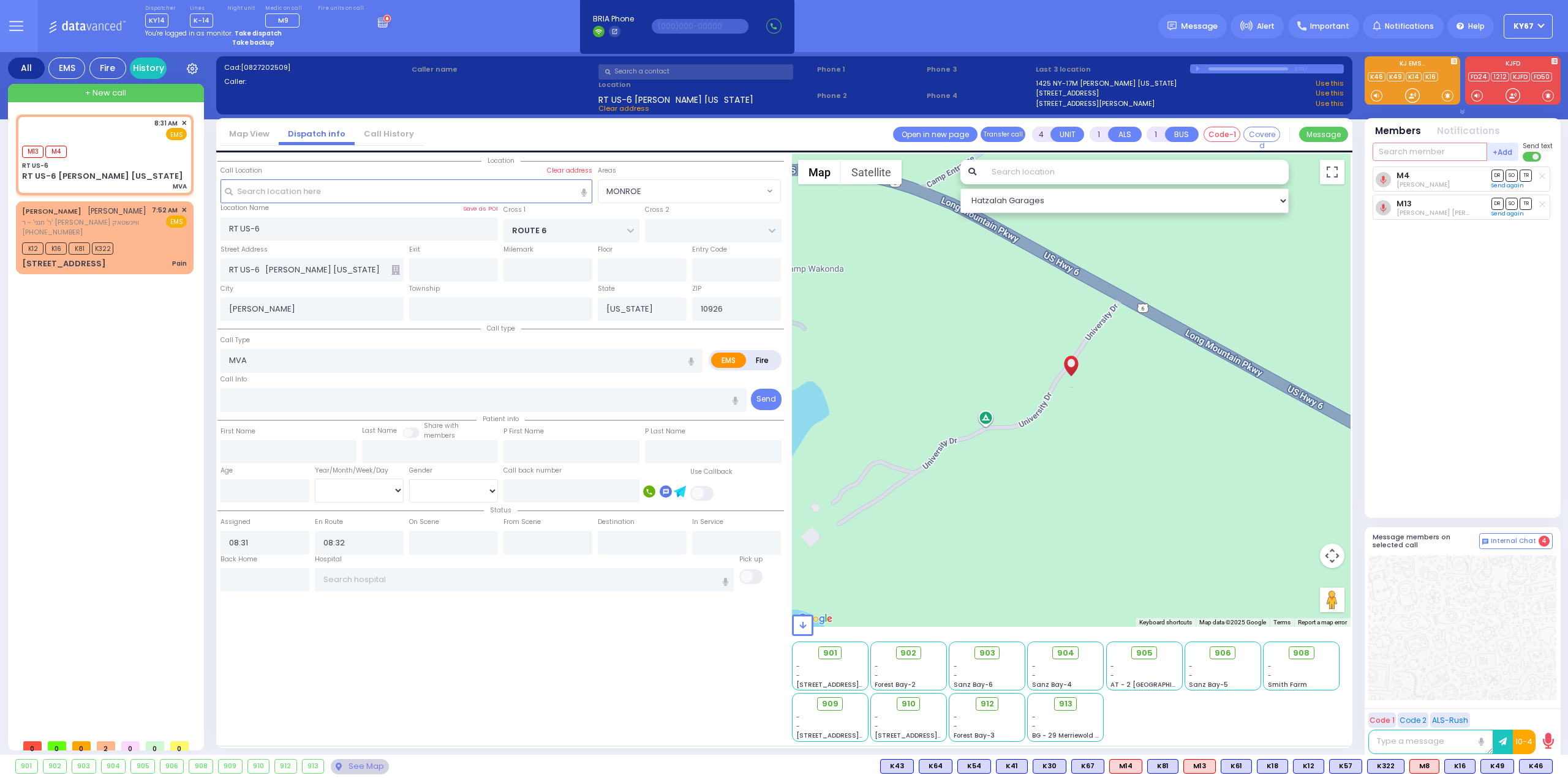
click at [1390, 154] on input "text" at bounding box center [1429, 152] width 115 height 18
type input "16"
click at [1412, 204] on div "Medic16" at bounding box center [1413, 202] width 61 height 13
click at [1437, 397] on div "Medic16 [PERSON_NAME] M4 DR" at bounding box center [1463, 337] width 182 height 341
select select
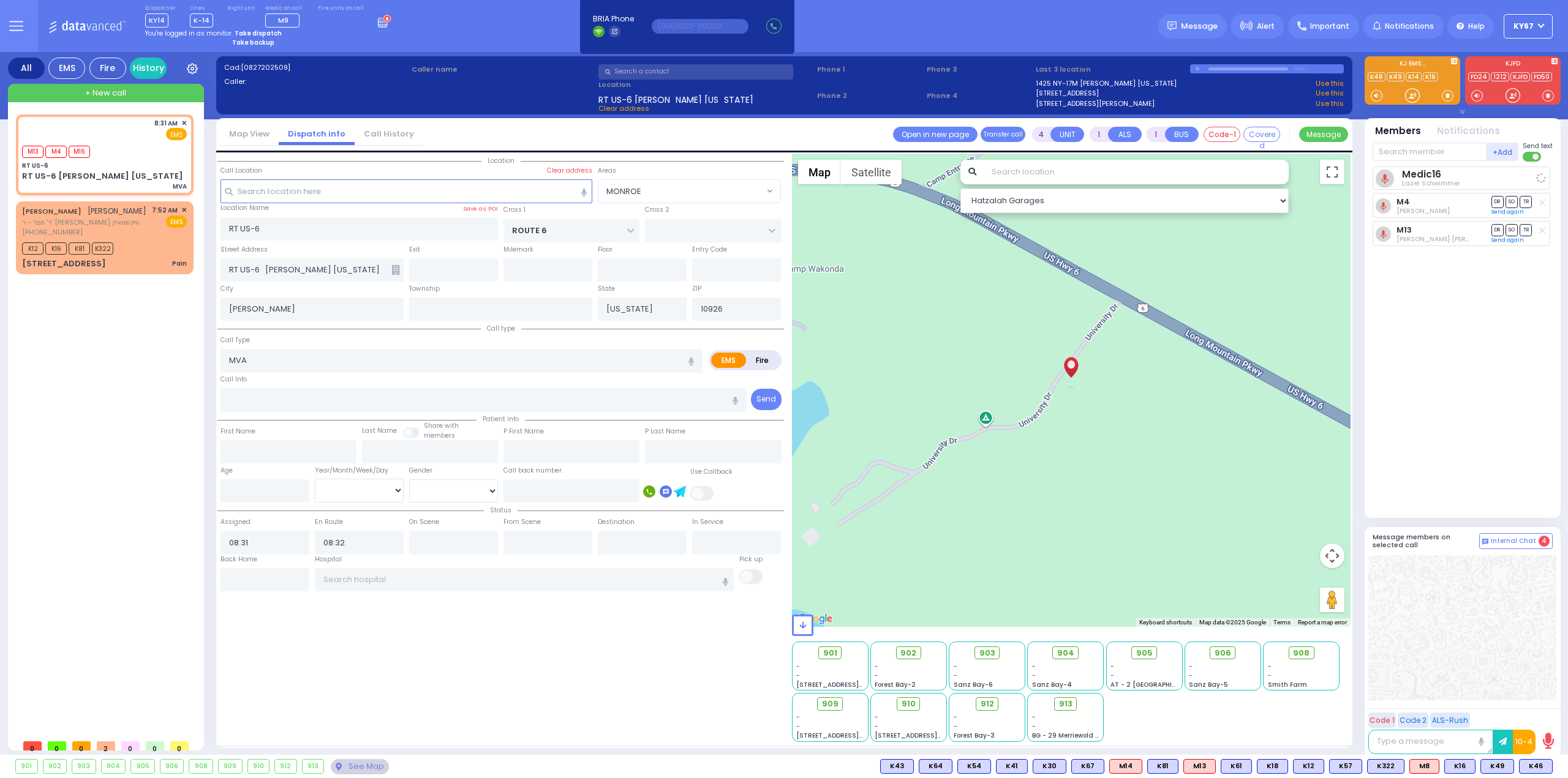
radio input "true"
select select
select select "Hatzalah Garages"
select select "MONROE"
click at [150, 228] on div "[PERSON_NAME] [PERSON_NAME] ר' חנני' - ר' [PERSON_NAME] וויינשטאק [PHONE_NUMBER…" at bounding box center [105, 238] width 172 height 69
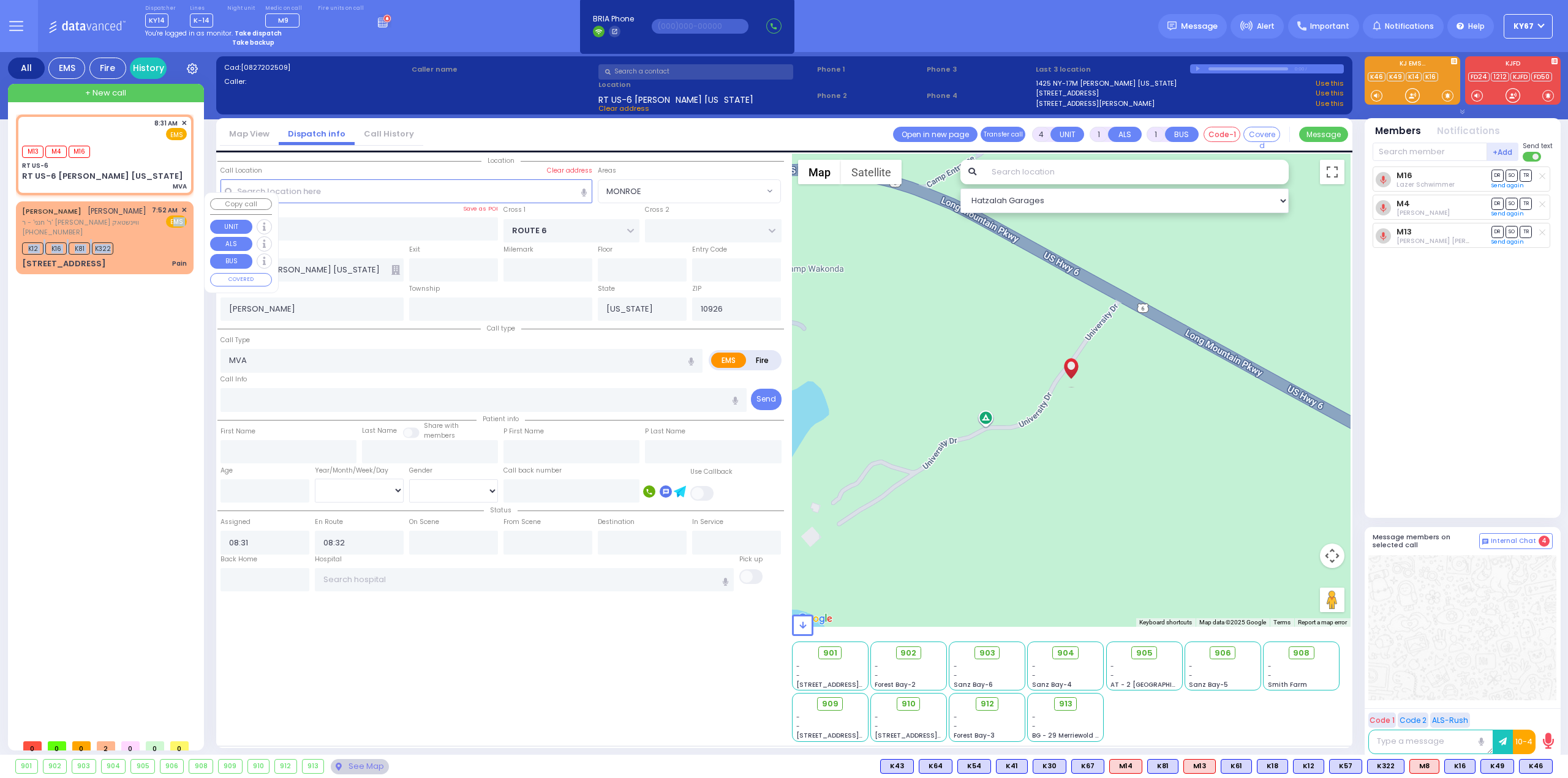
type input "6"
select select
type input "Pain"
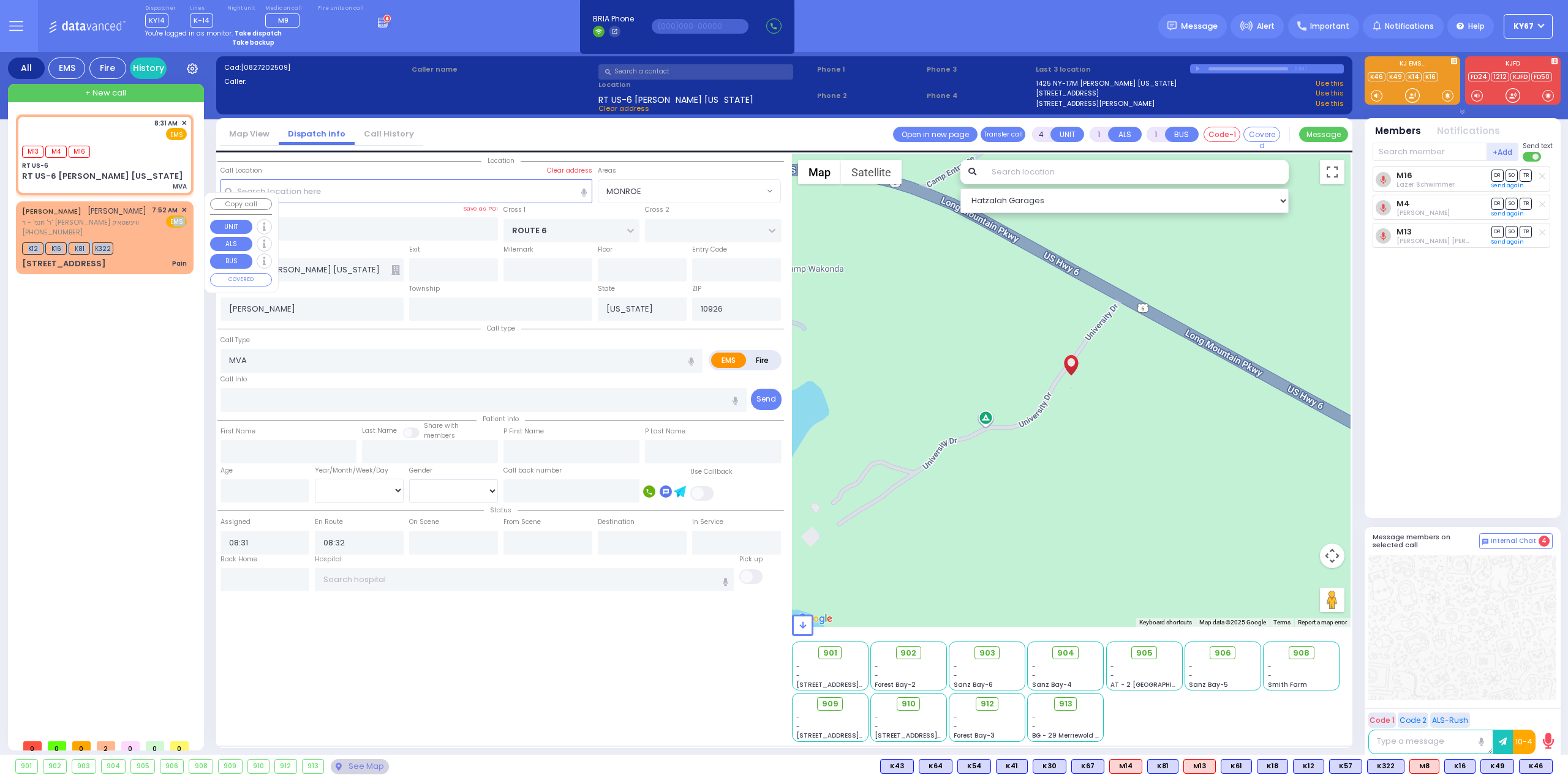
radio input "true"
type input "[PERSON_NAME]"
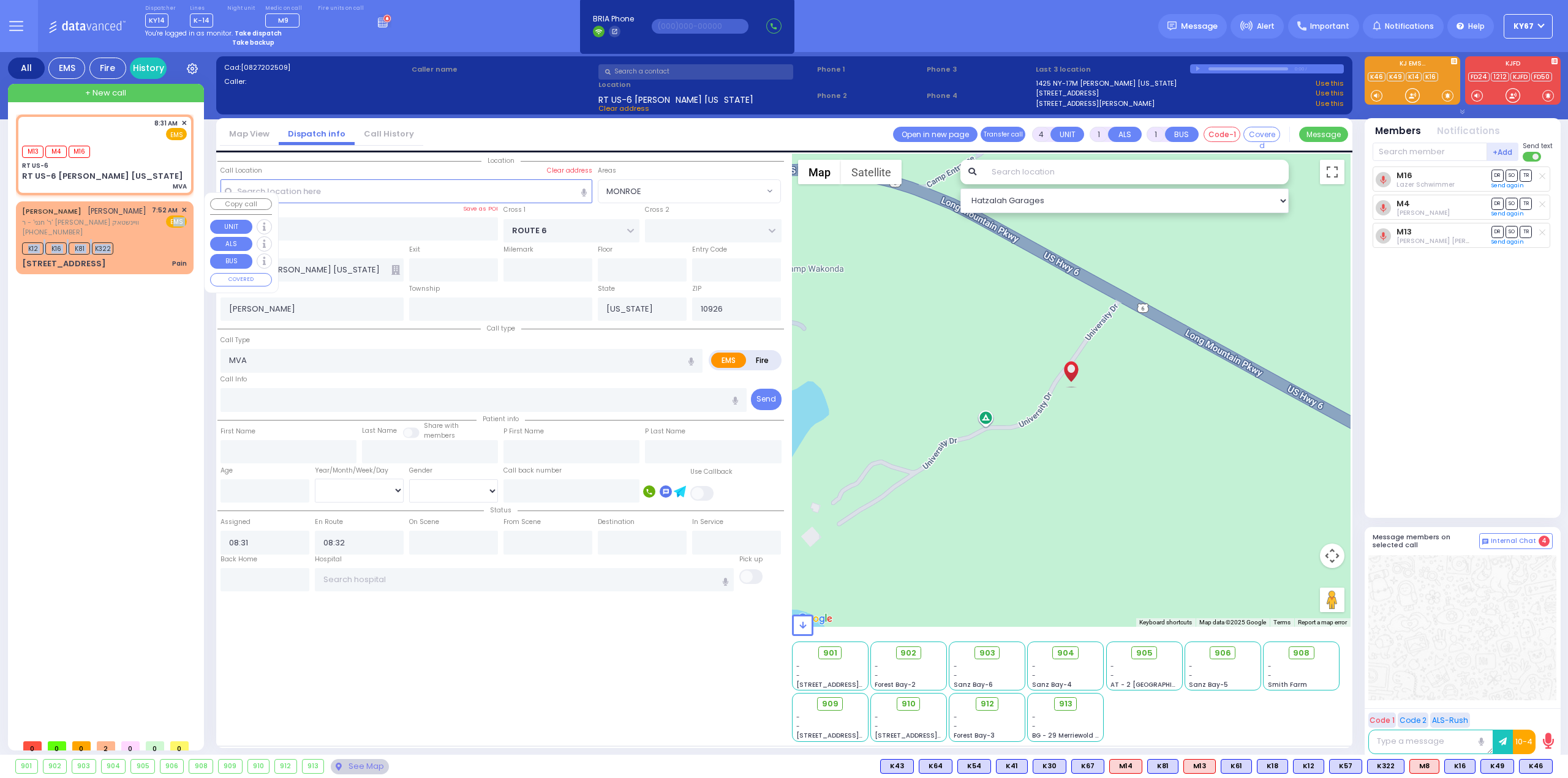
type input "69"
select select "Year"
select select "[DEMOGRAPHIC_DATA]"
type input "07:52"
type input "07:54"
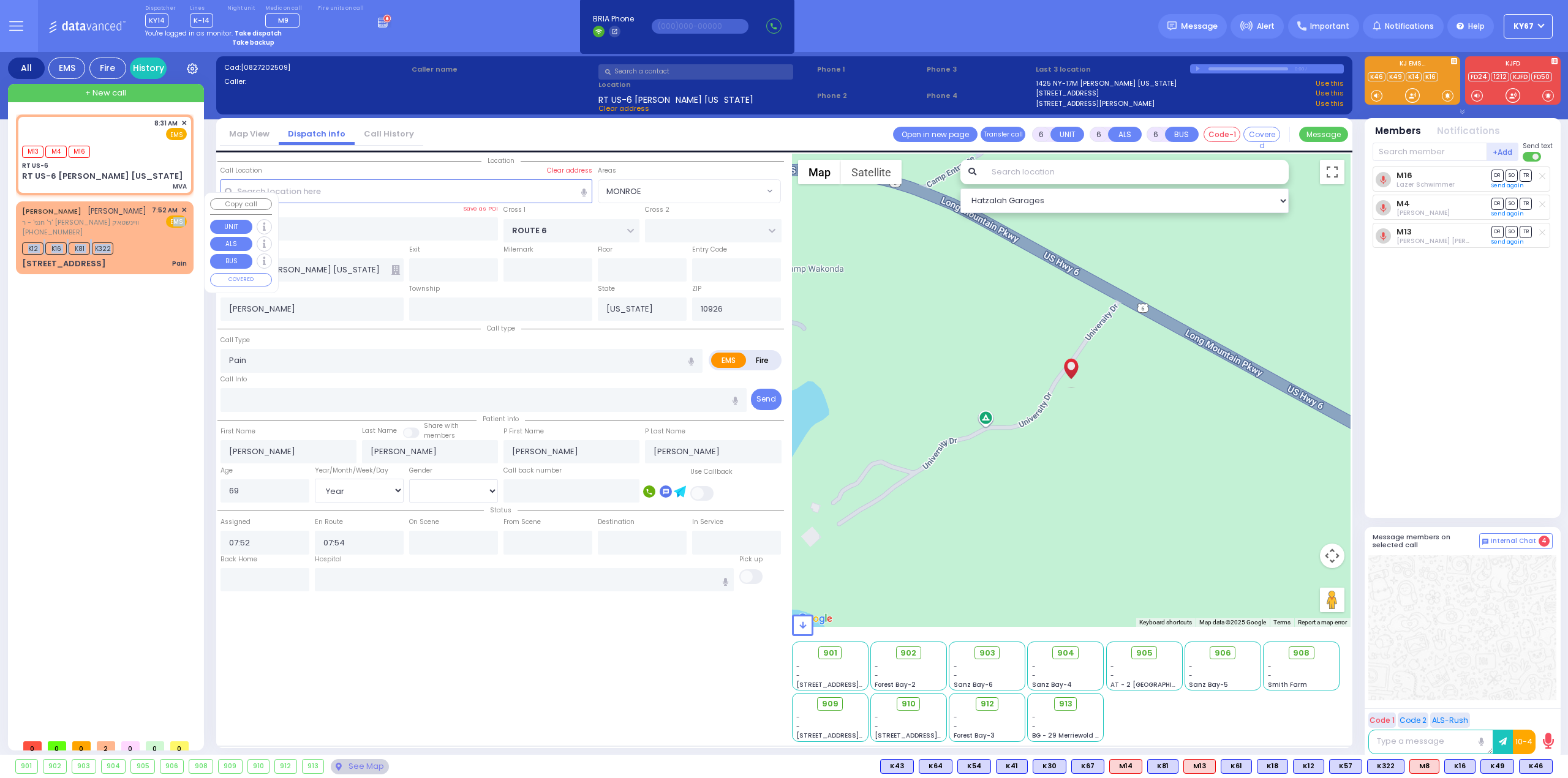
select select "Hatzalah Garages"
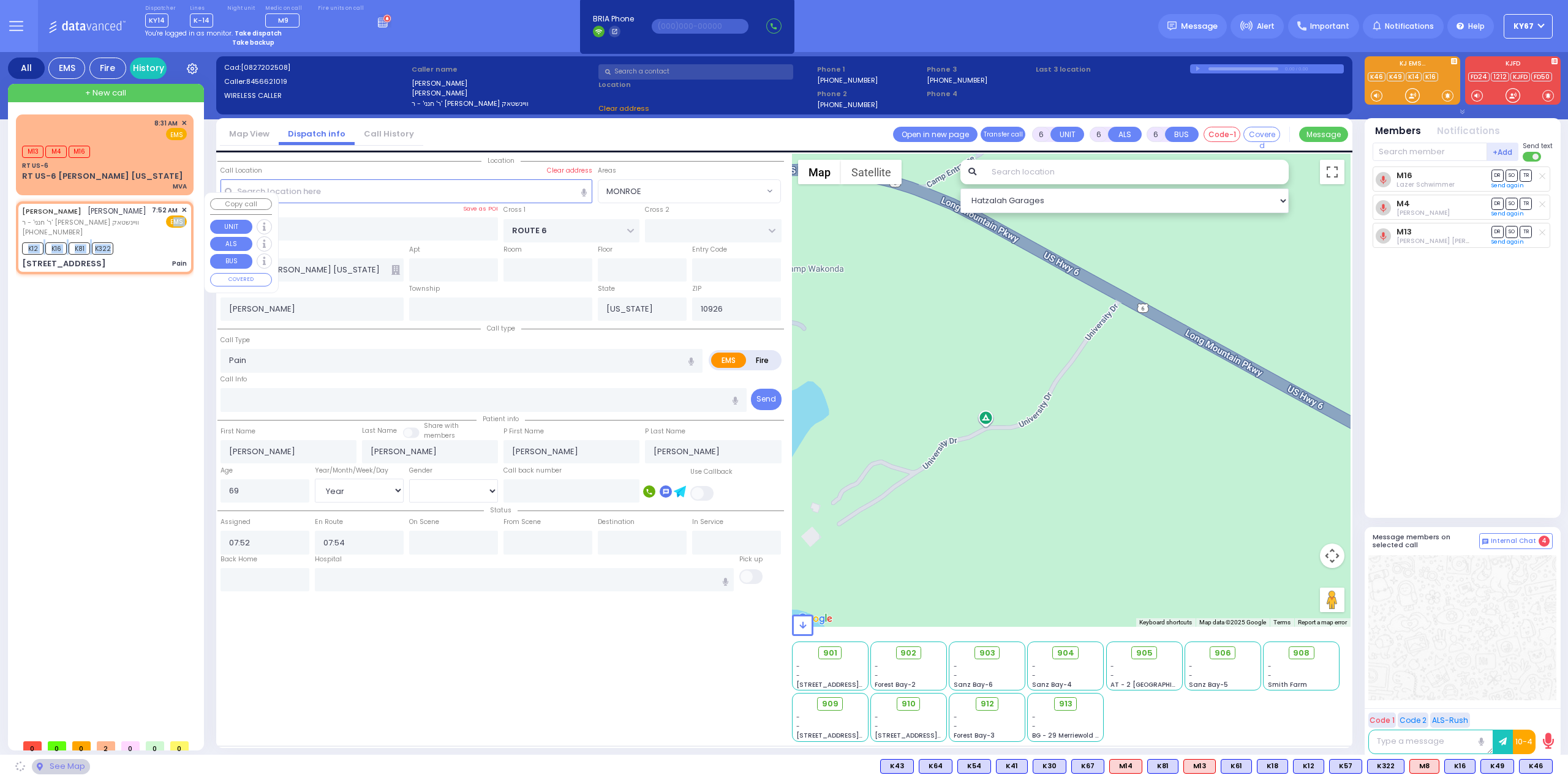
type input "[GEOGRAPHIC_DATA]"
type input "PAKSH PL"
type input "[STREET_ADDRESS]"
type input "201"
type input "[PERSON_NAME]"
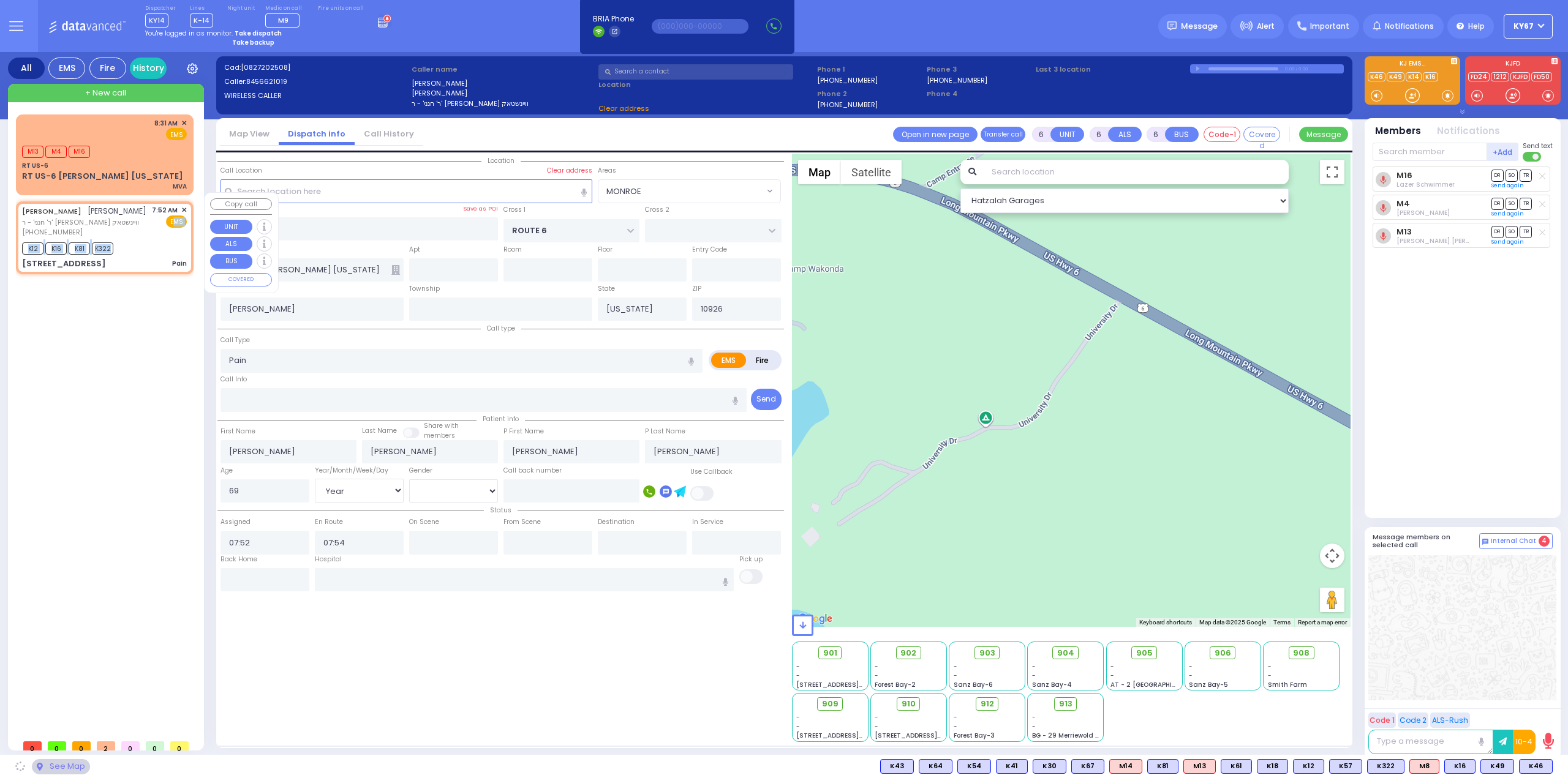
type input "10950"
select select "SECTION 5"
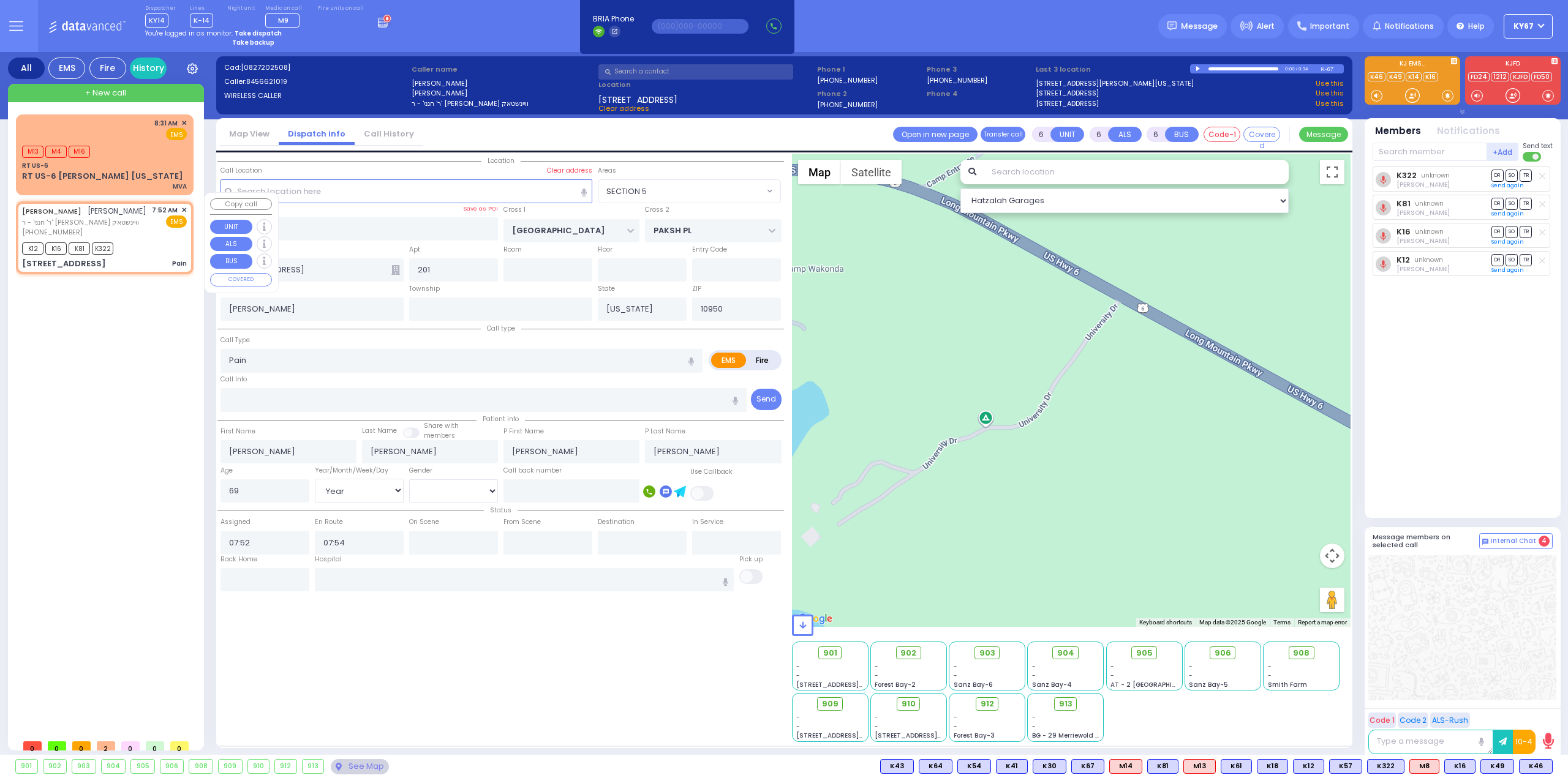
click at [150, 229] on div "[PERSON_NAME] [PERSON_NAME] ר' חנני' - ר' [PERSON_NAME] וויינשטאק [PHONE_NUMBER…" at bounding box center [105, 238] width 172 height 69
select select
radio input "true"
select select "Year"
select select "[DEMOGRAPHIC_DATA]"
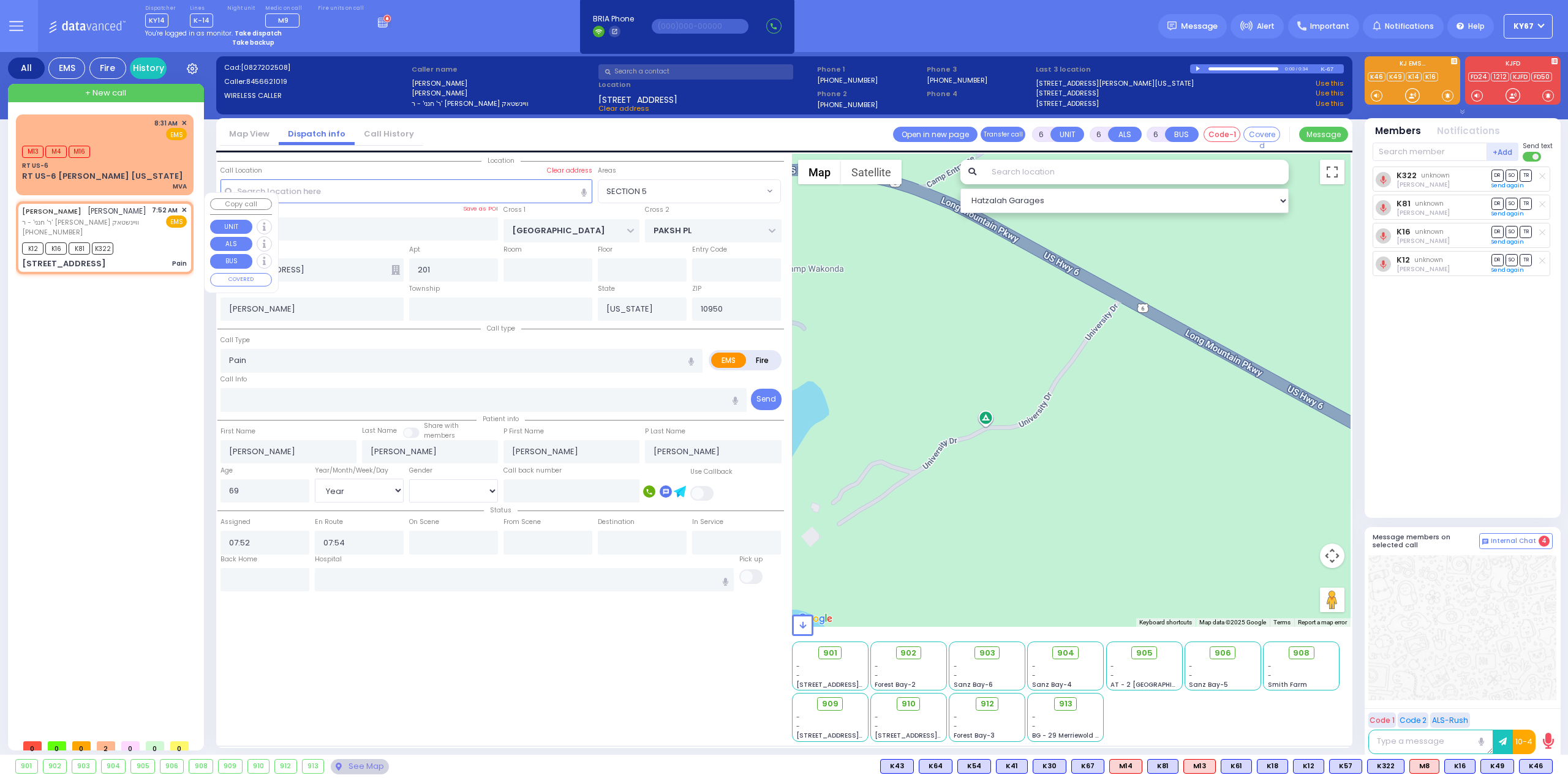
select select "Hatzalah Garages"
select select "SECTION 5"
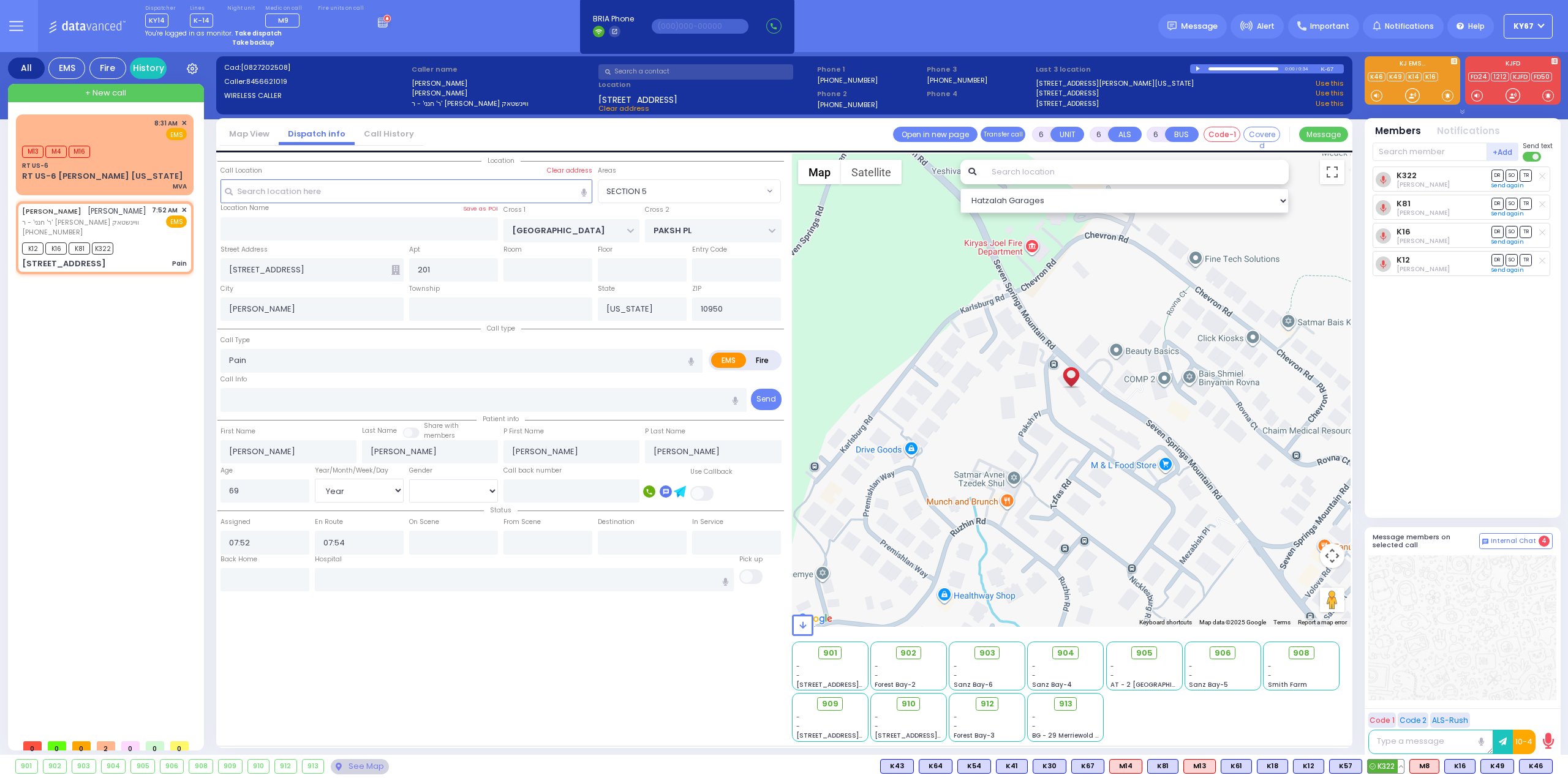
click at [1403, 767] on button at bounding box center [1400, 766] width 6 height 13
click at [1396, 714] on icon at bounding box center [1391, 712] width 13 height 13
click at [1397, 695] on icon at bounding box center [1391, 694] width 13 height 13
click at [272, 575] on input "text" at bounding box center [264, 580] width 89 height 23
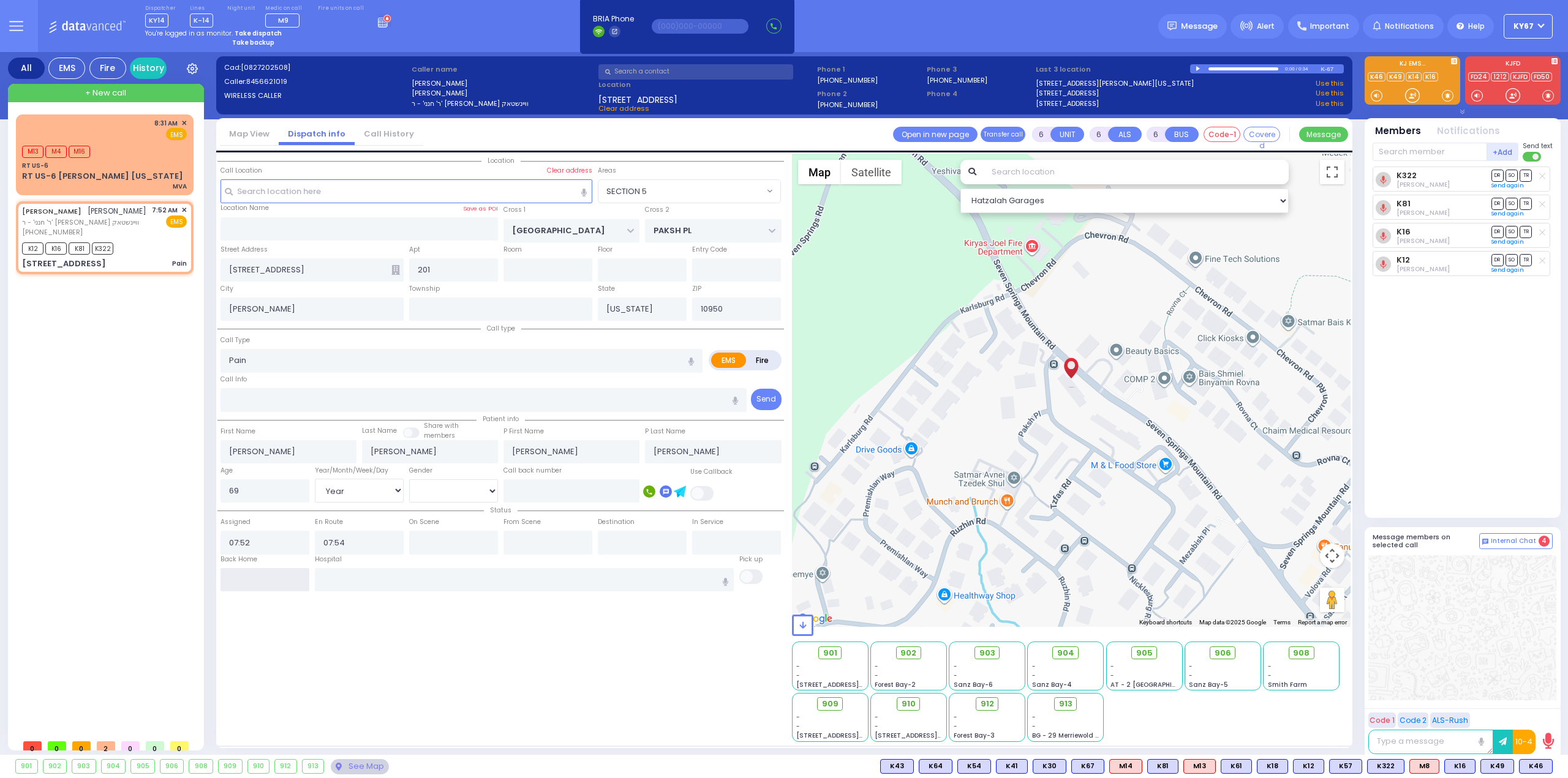
type input "08:34"
select select
radio input "true"
select select
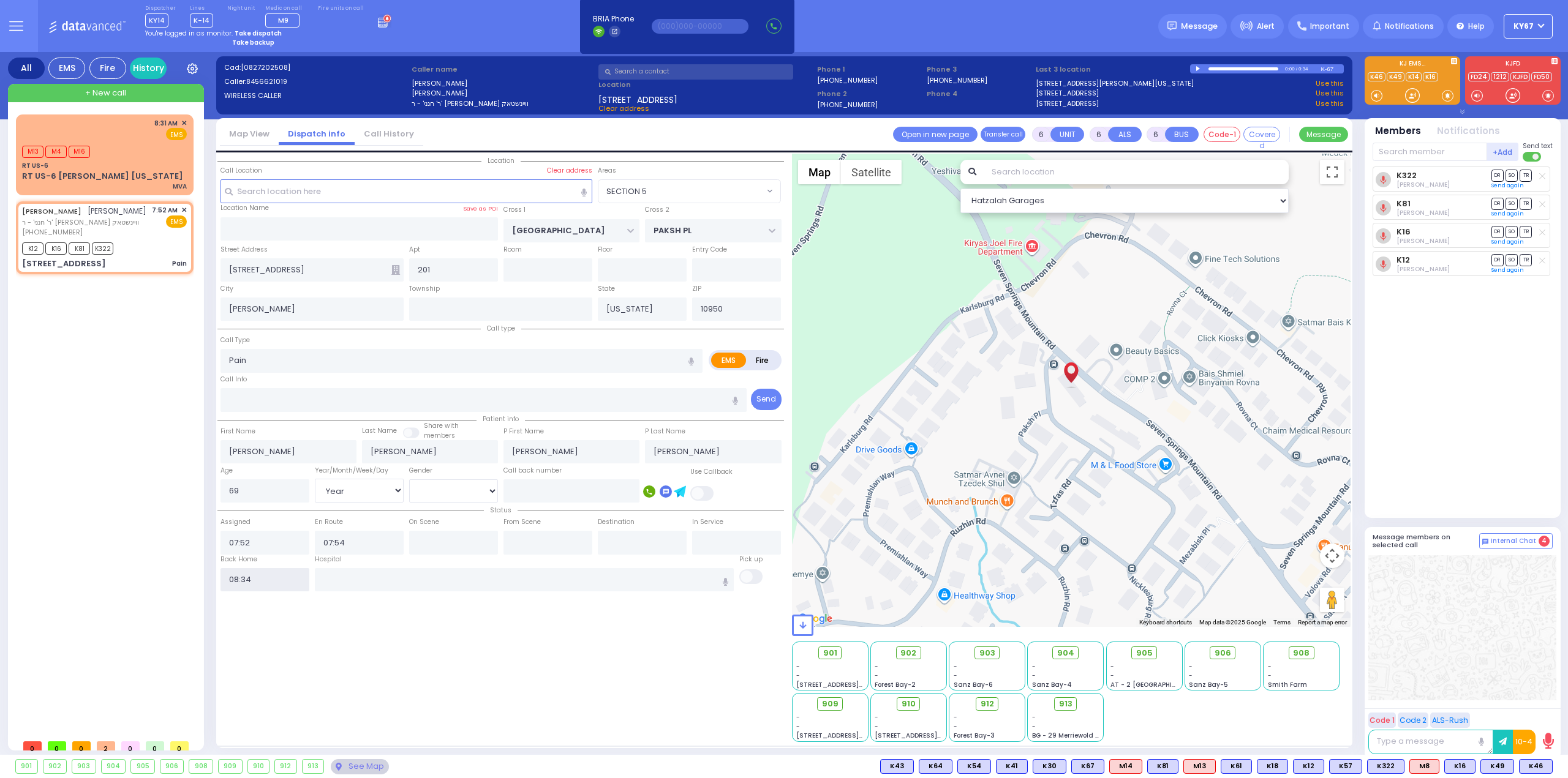
select select
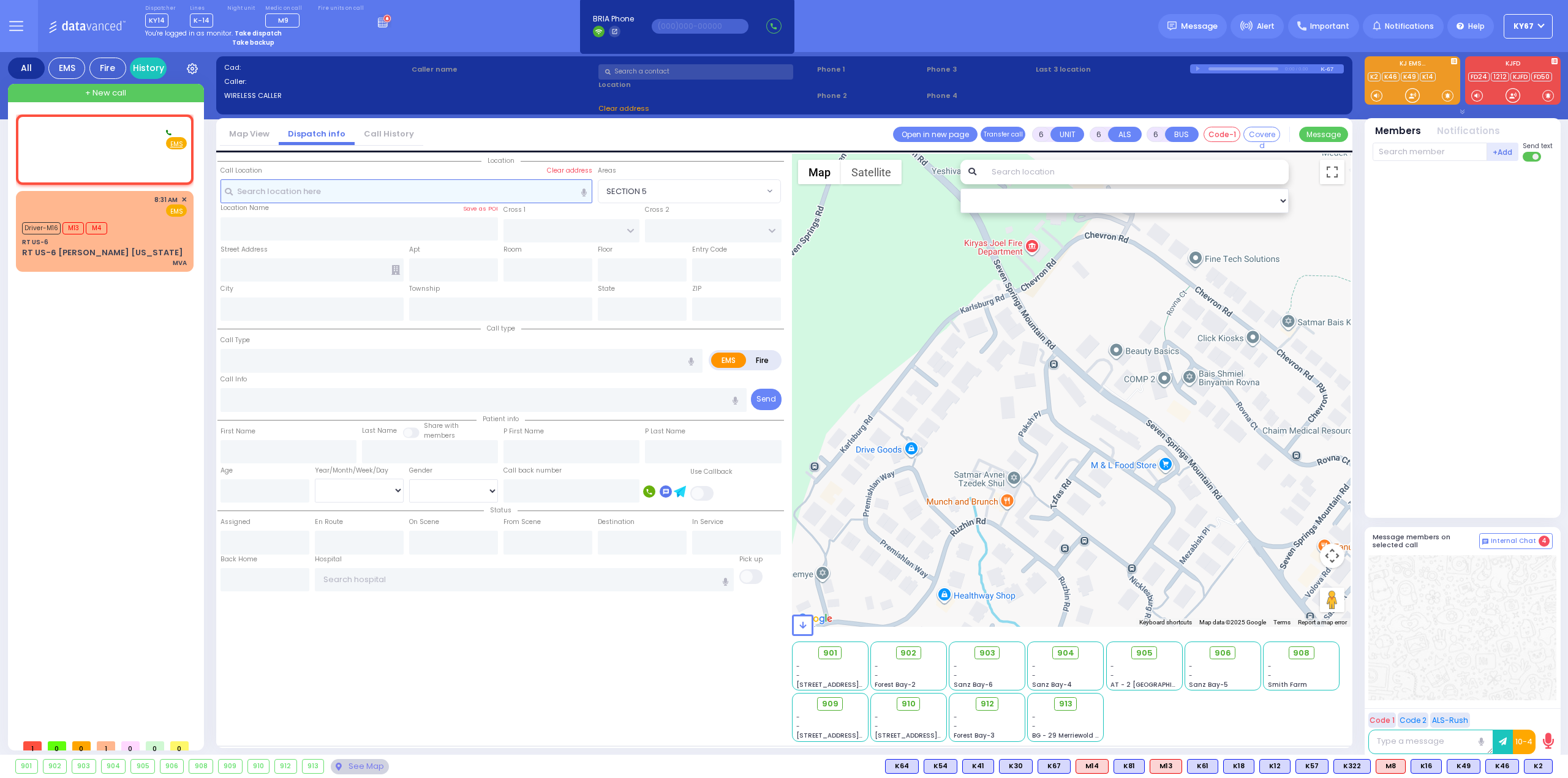
type input "2"
type input "1"
select select
radio input "true"
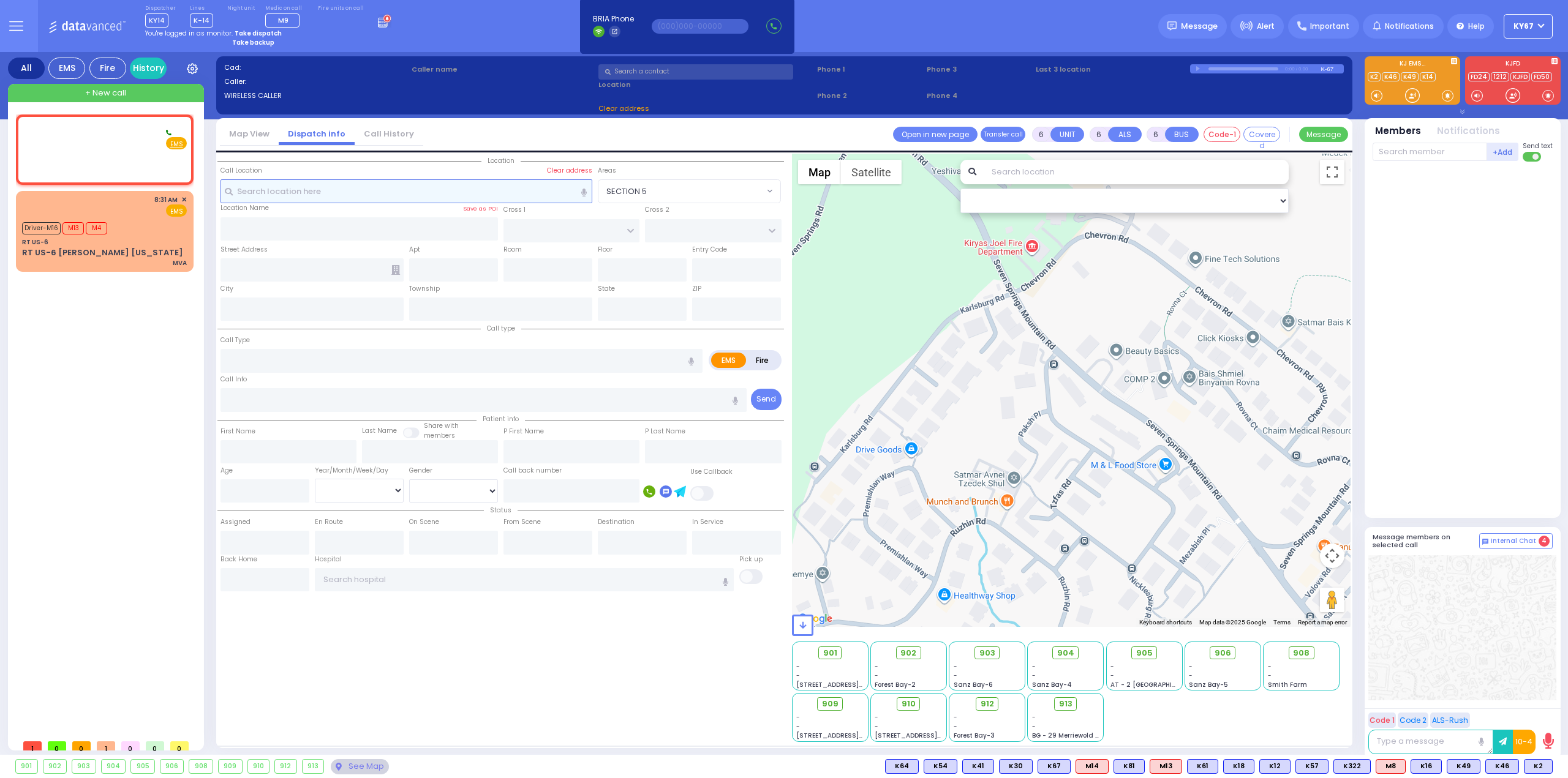
type input "[PERSON_NAME]"
select select
type input "08:36"
select select "Hatzalah Garages"
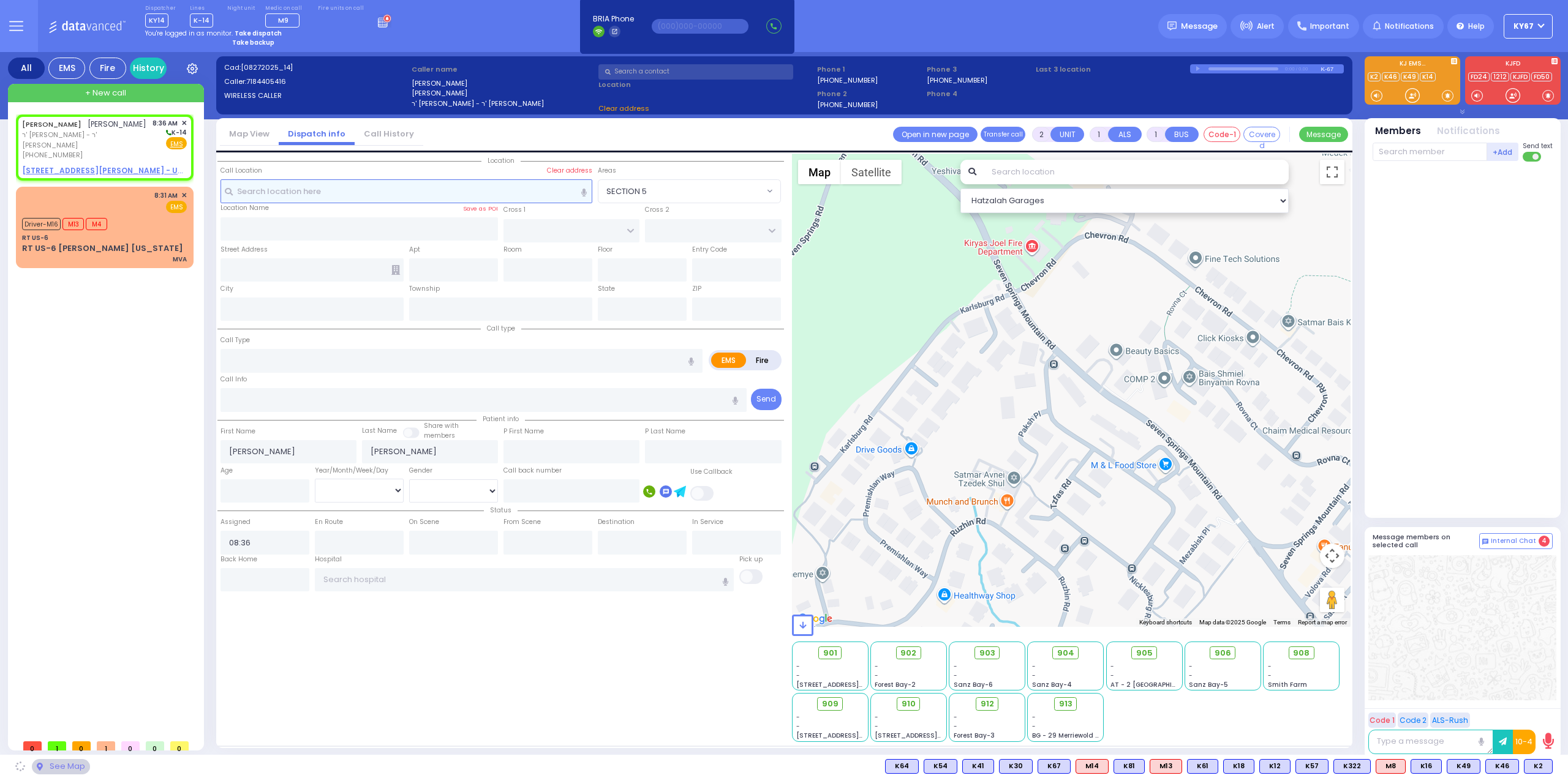
select select
radio input "true"
select select
select select "Hatzalah Garages"
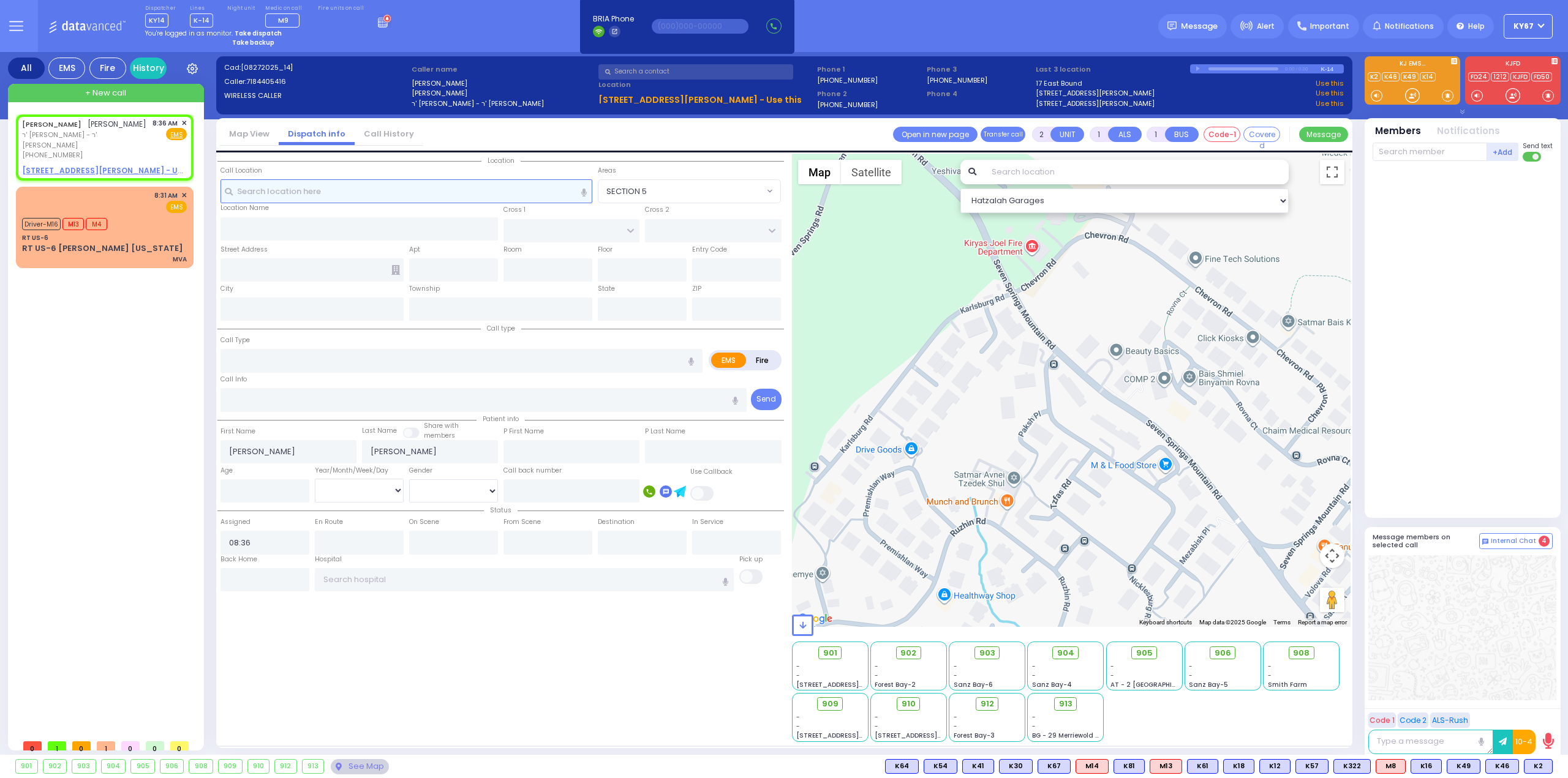
select select
radio input "true"
select select
select select "Hatzalah Garages"
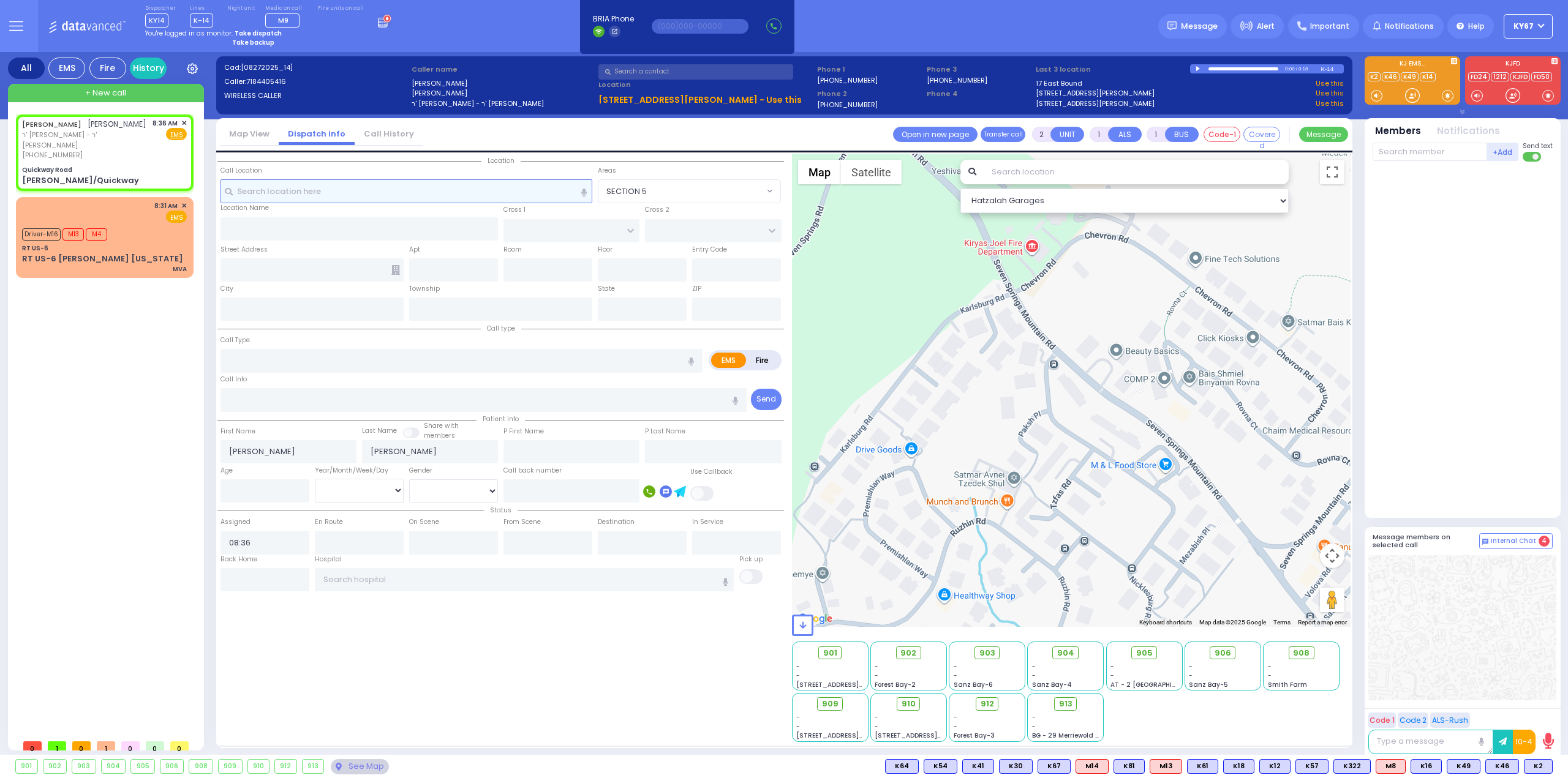
select select
radio input "true"
select select
select select "Hatzalah Garages"
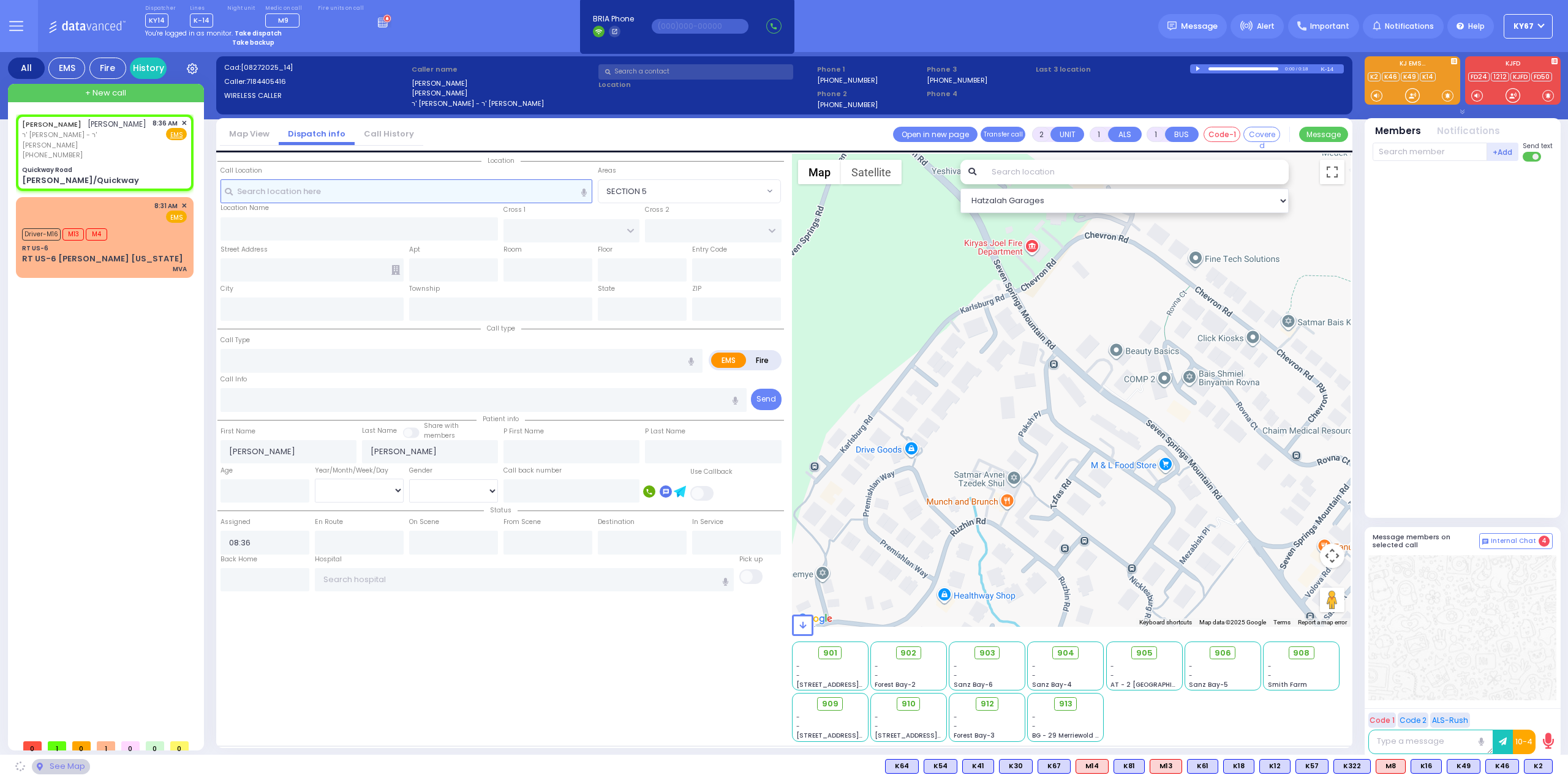
type input "Quickway Road"
type input "QUICKWAY RD"
type input "SHINEV COURT"
type input "[PERSON_NAME]/Quickway"
type input "[PERSON_NAME]"
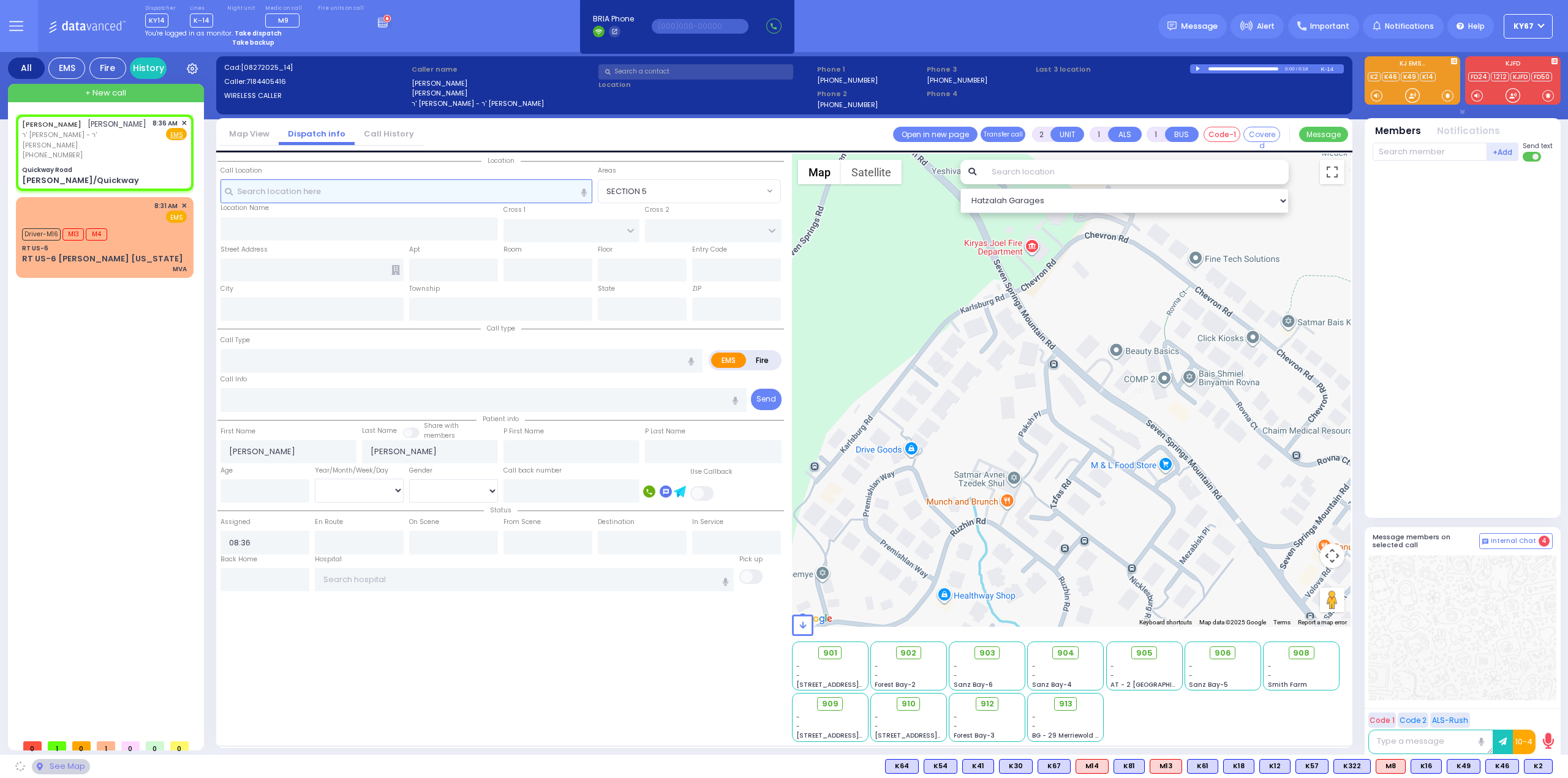
type input "[US_STATE]"
type input "10950"
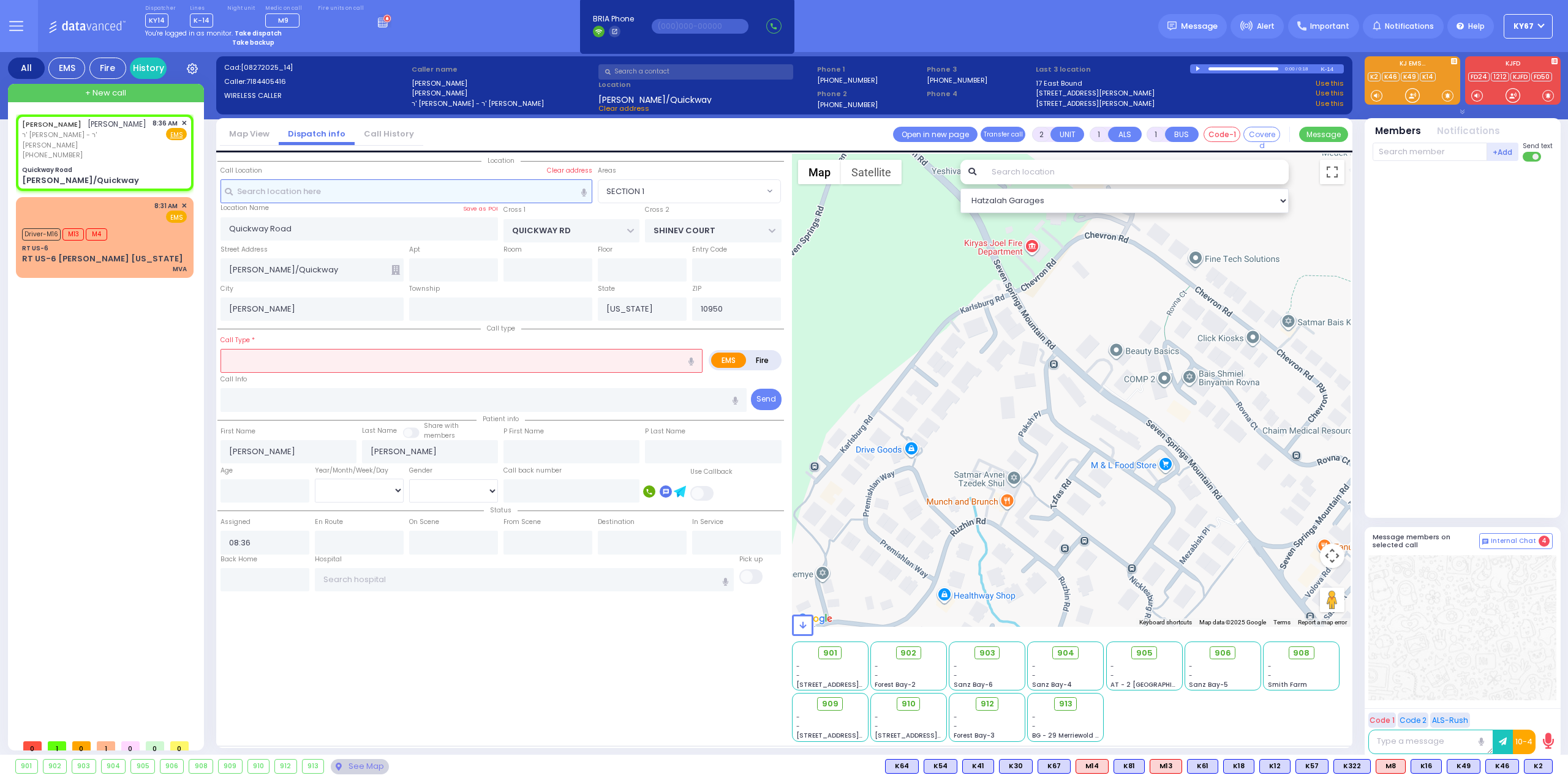
select select "SECTION 1"
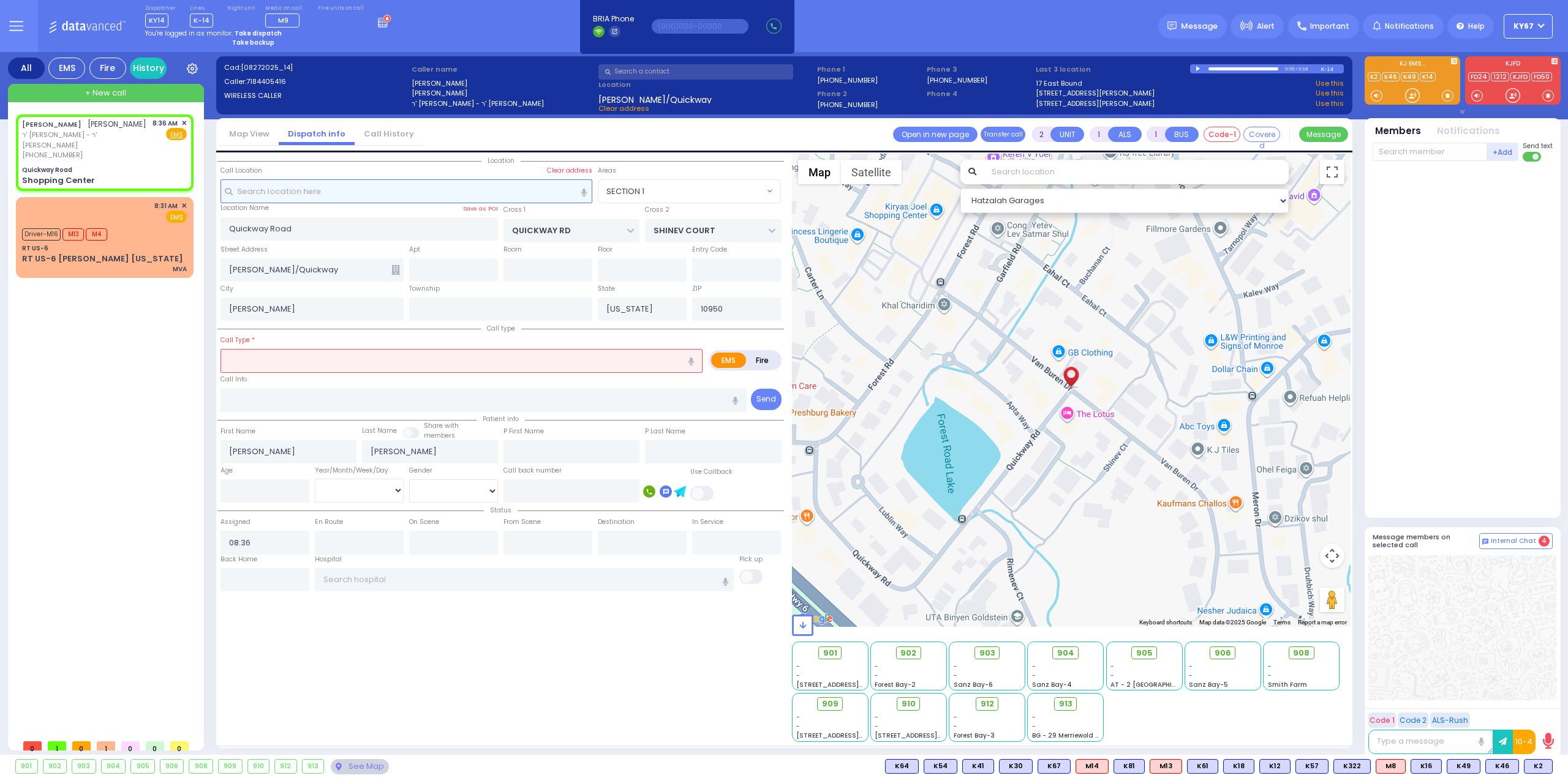
select select
radio input "true"
select select
select select "Hatzalah Garages"
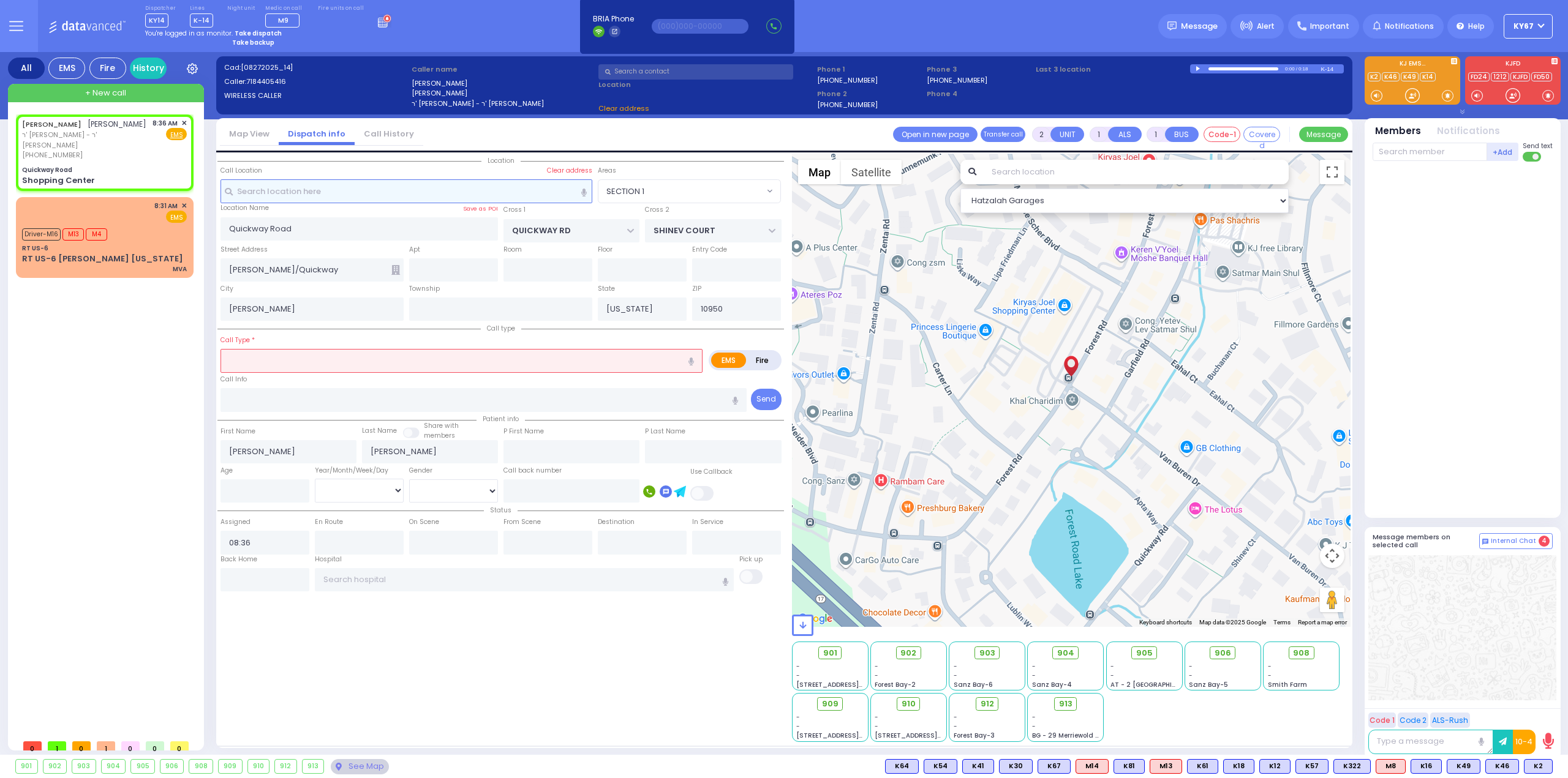
type input "Shopping Center"
select select "SECTION 1"
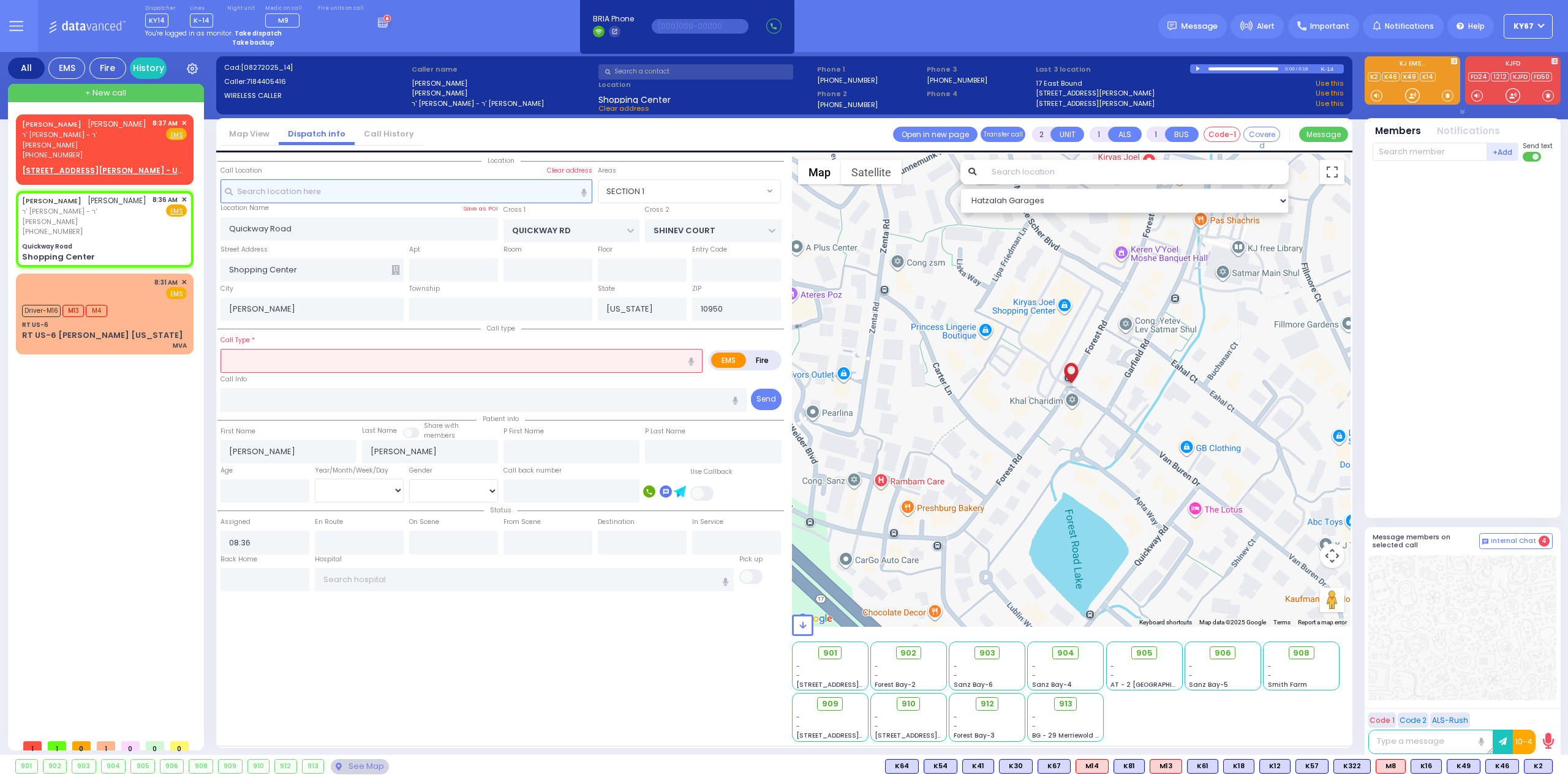
select select
radio input "true"
select select
select select "Hatzalah Garages"
select select "SECTION 1"
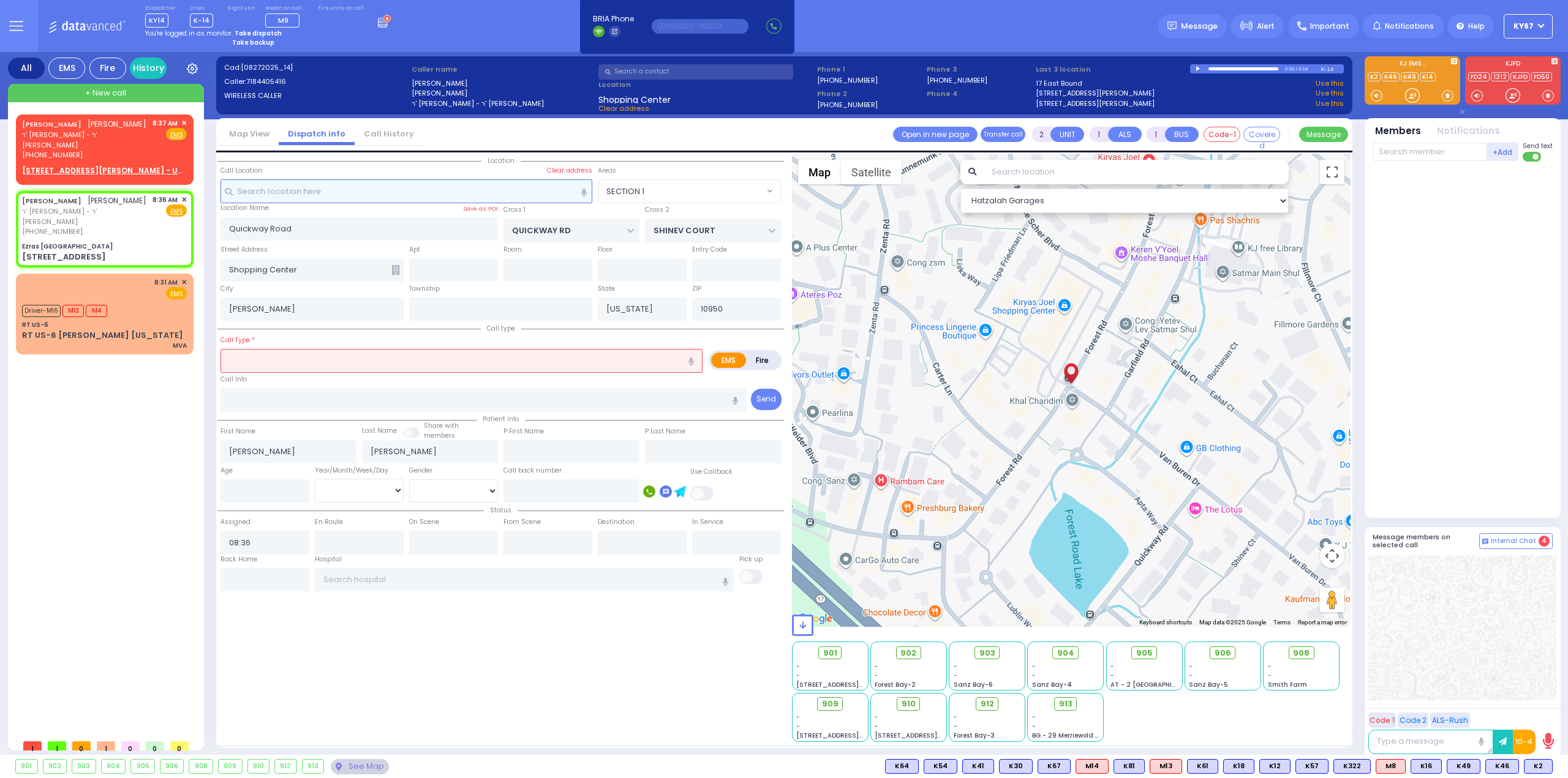
select select
radio input "true"
select select
select select "Hatzalah Garages"
type input "Ezras [GEOGRAPHIC_DATA]"
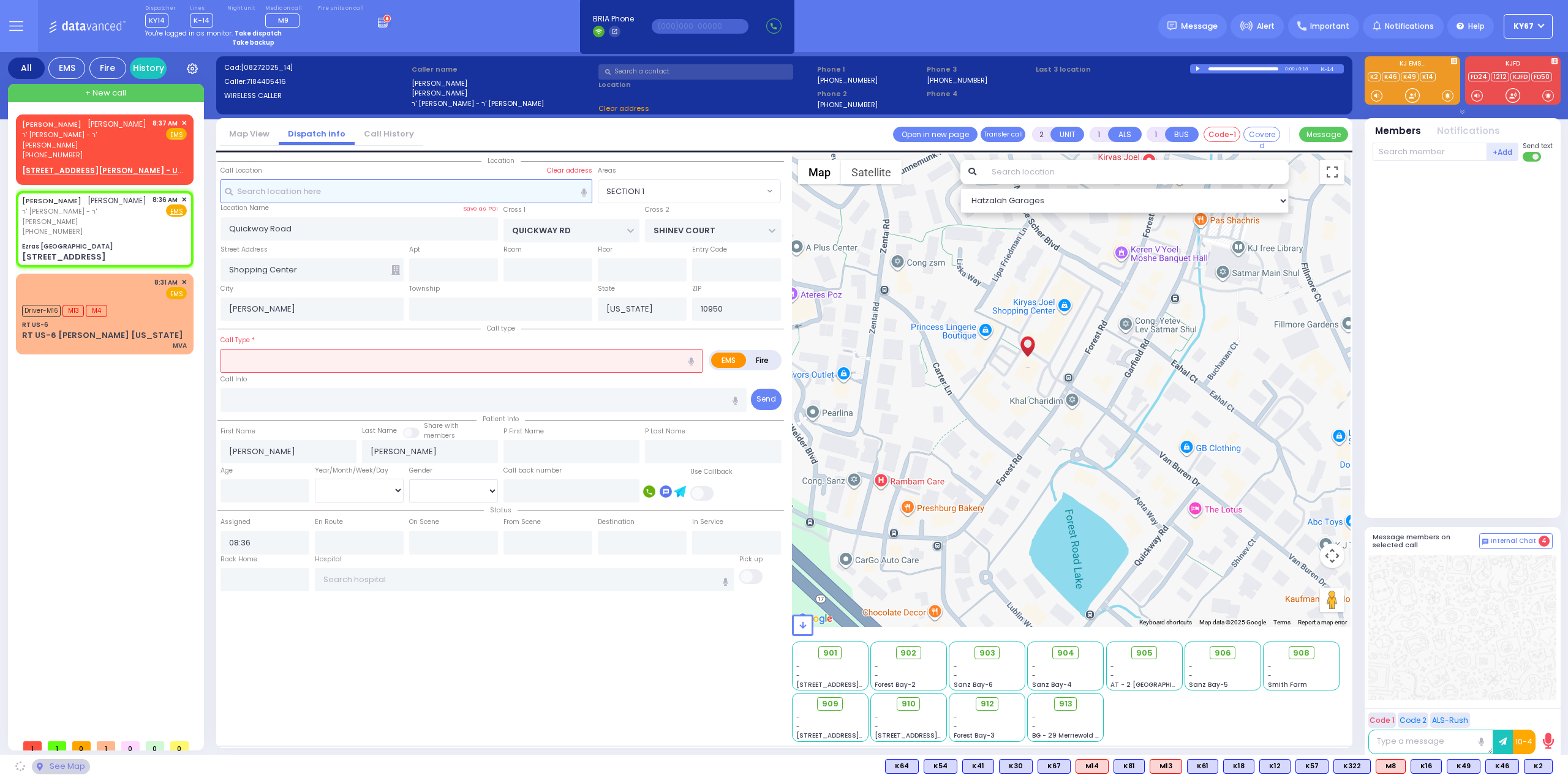
type input "[PERSON_NAME] DR"
type input "CARTER LN"
type input "[STREET_ADDRESS]"
select select "SECTION 2"
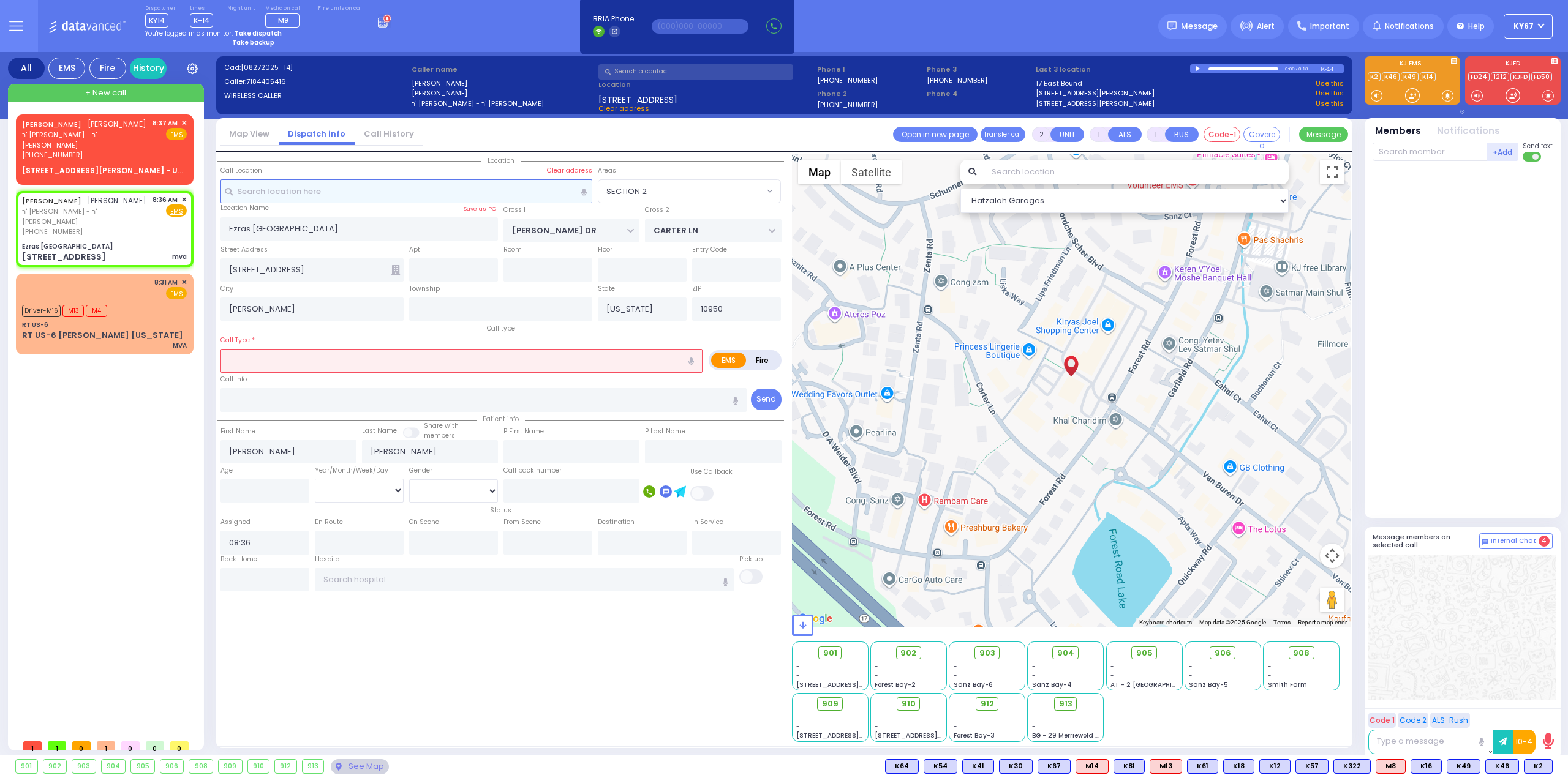
select select
type input "mva"
radio input "true"
select select
select select "Hatzalah Garages"
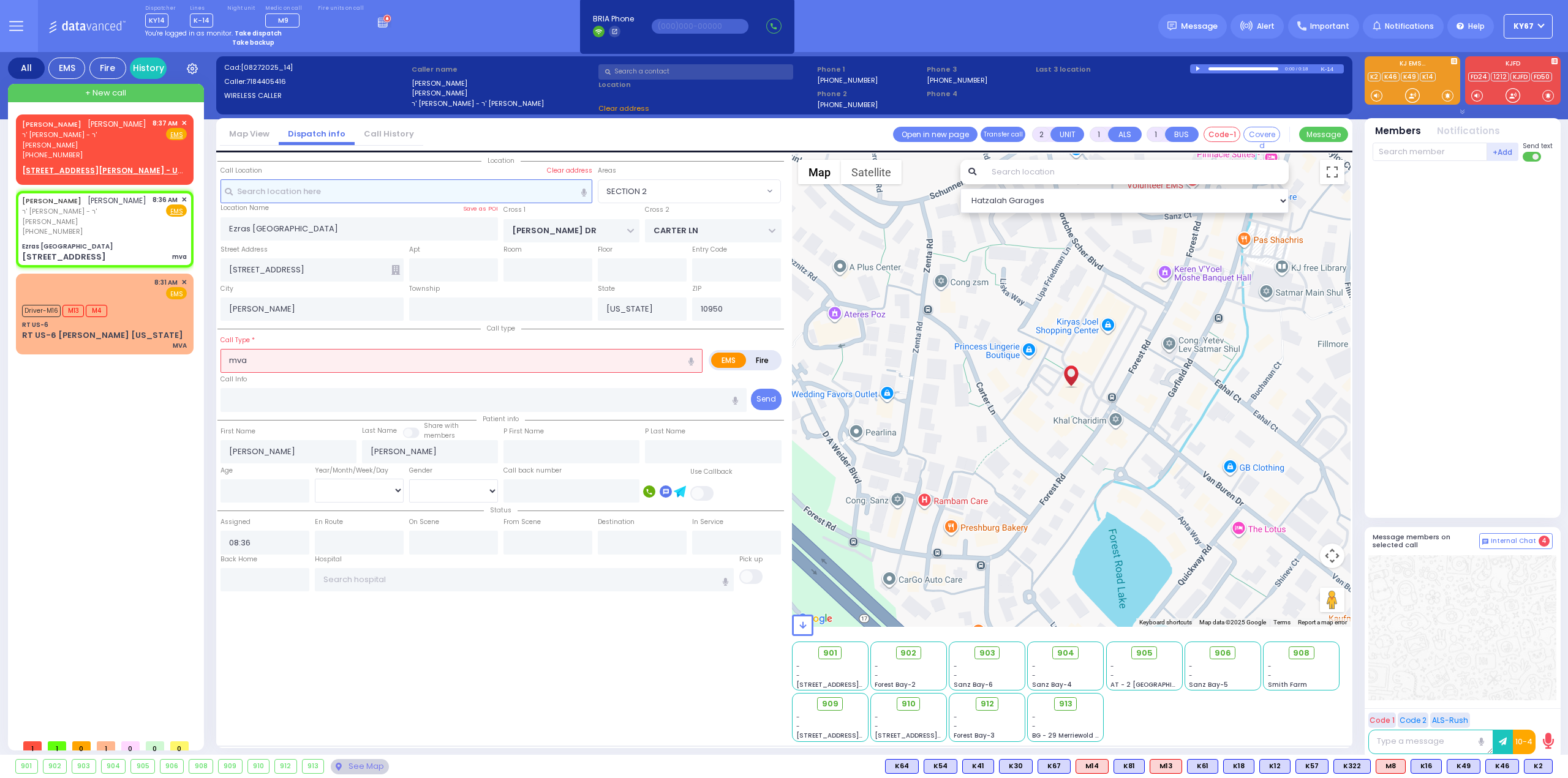
select select "SECTION 2"
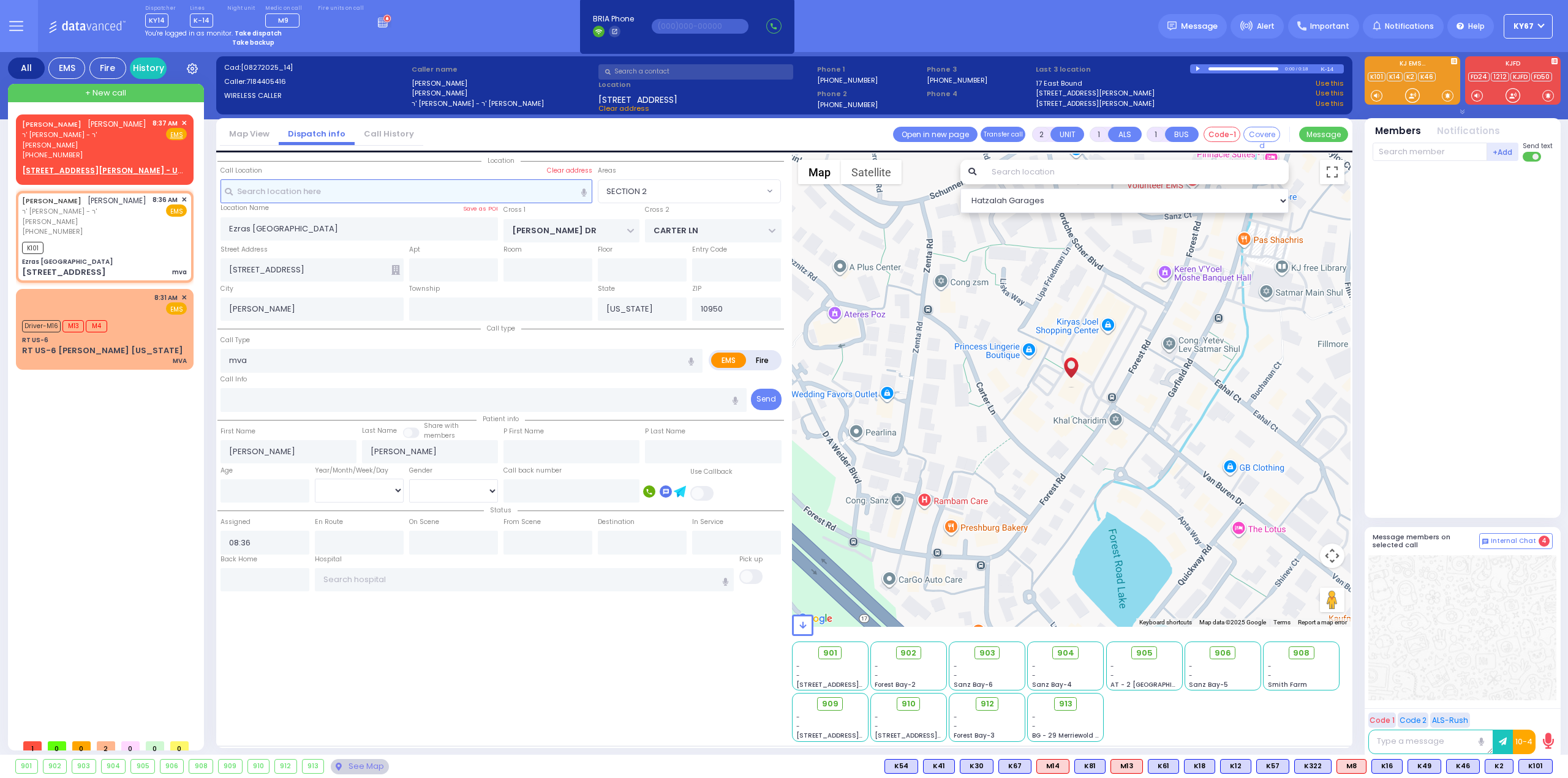
select select
radio input "true"
select select
type input "08:39"
select select "Hatzalah Garages"
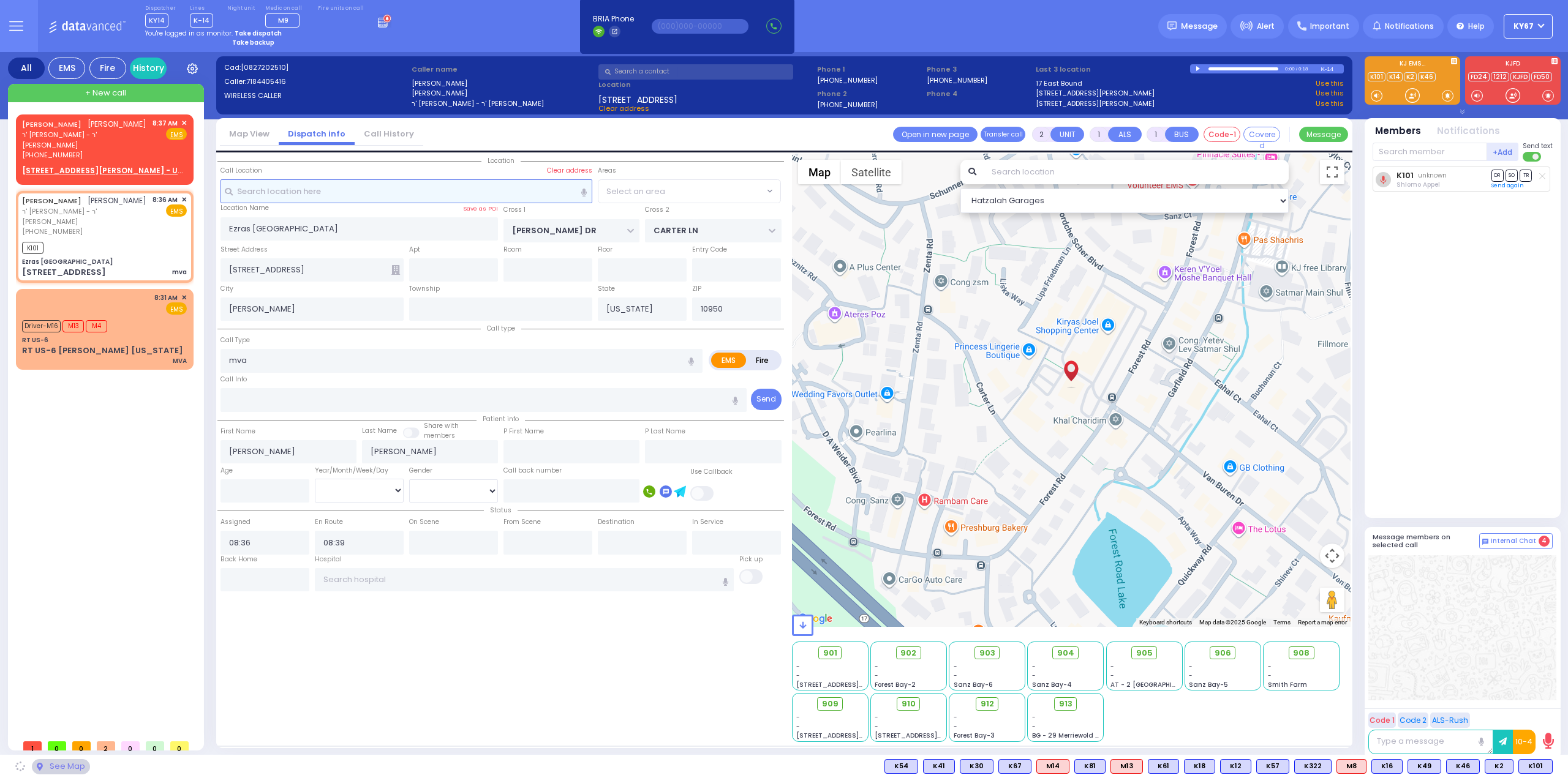
select select "SECTION 2"
